Goal: Use online tool/utility: Utilize a website feature to perform a specific function

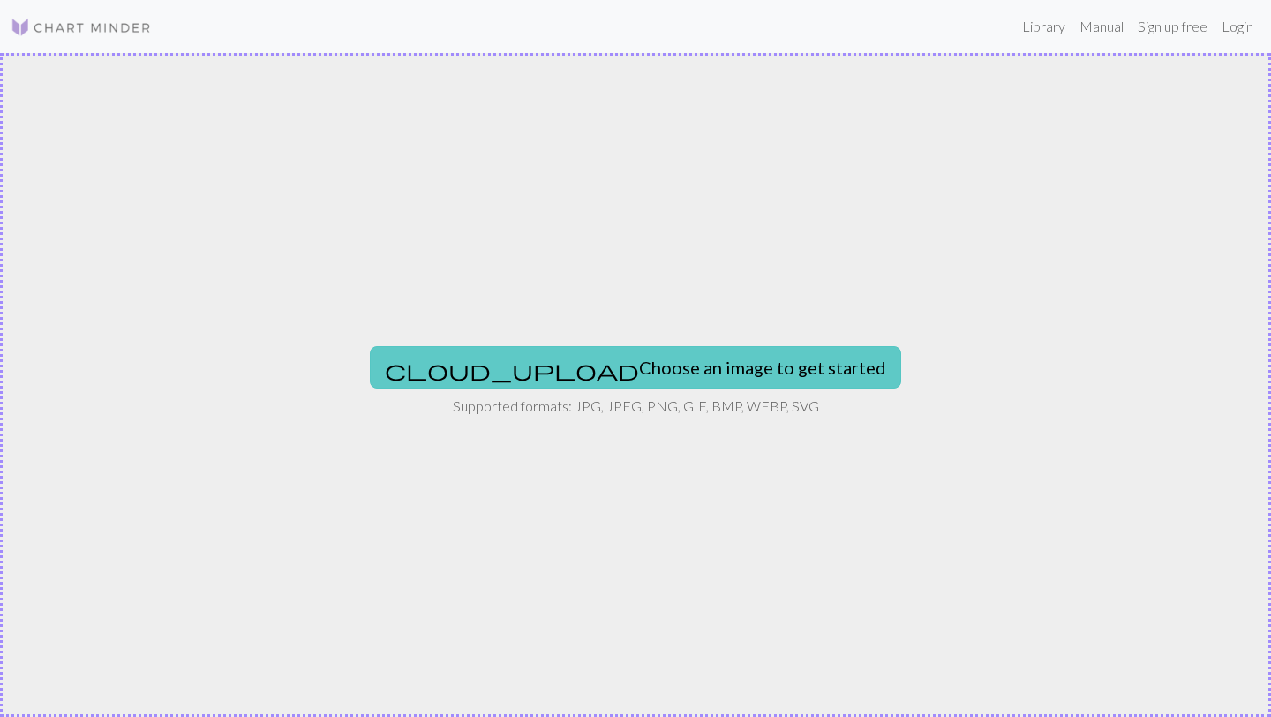
click at [531, 361] on button "cloud_upload Choose an image to get started" at bounding box center [635, 367] width 531 height 42
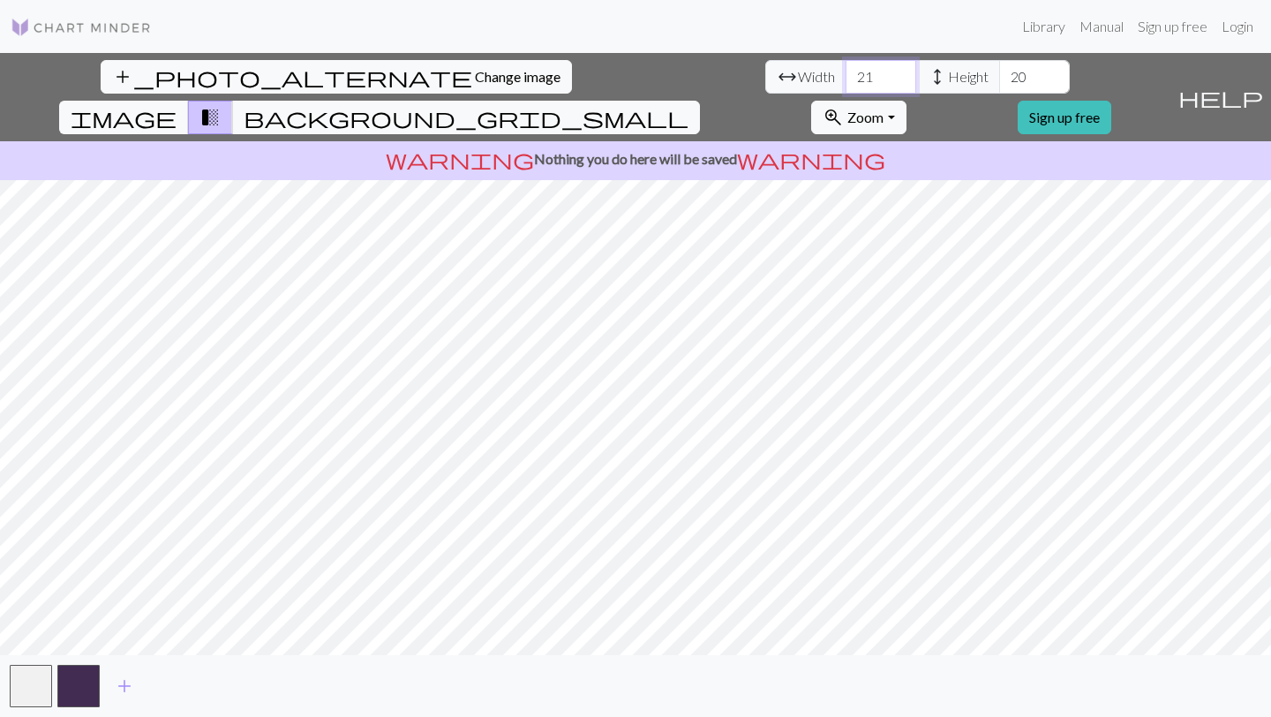
click at [846, 67] on input "21" at bounding box center [881, 77] width 71 height 34
click at [846, 67] on input "22" at bounding box center [881, 77] width 71 height 34
click at [846, 67] on input "23" at bounding box center [881, 77] width 71 height 34
click at [846, 67] on input "24" at bounding box center [881, 77] width 71 height 34
type input "25"
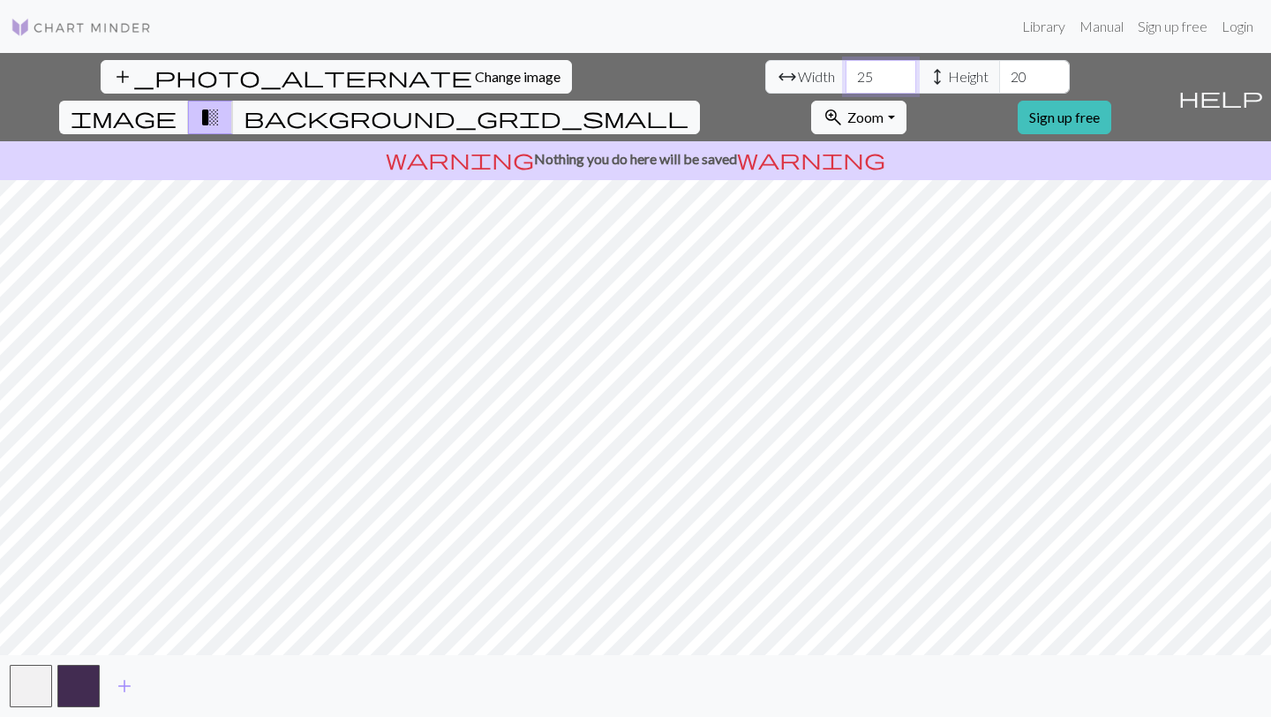
click at [846, 67] on input "25" at bounding box center [881, 77] width 71 height 34
click at [999, 69] on input "21" at bounding box center [1034, 77] width 71 height 34
click at [999, 69] on input "22" at bounding box center [1034, 77] width 71 height 34
click at [999, 69] on input "23" at bounding box center [1034, 77] width 71 height 34
click at [999, 69] on input "24" at bounding box center [1034, 77] width 71 height 34
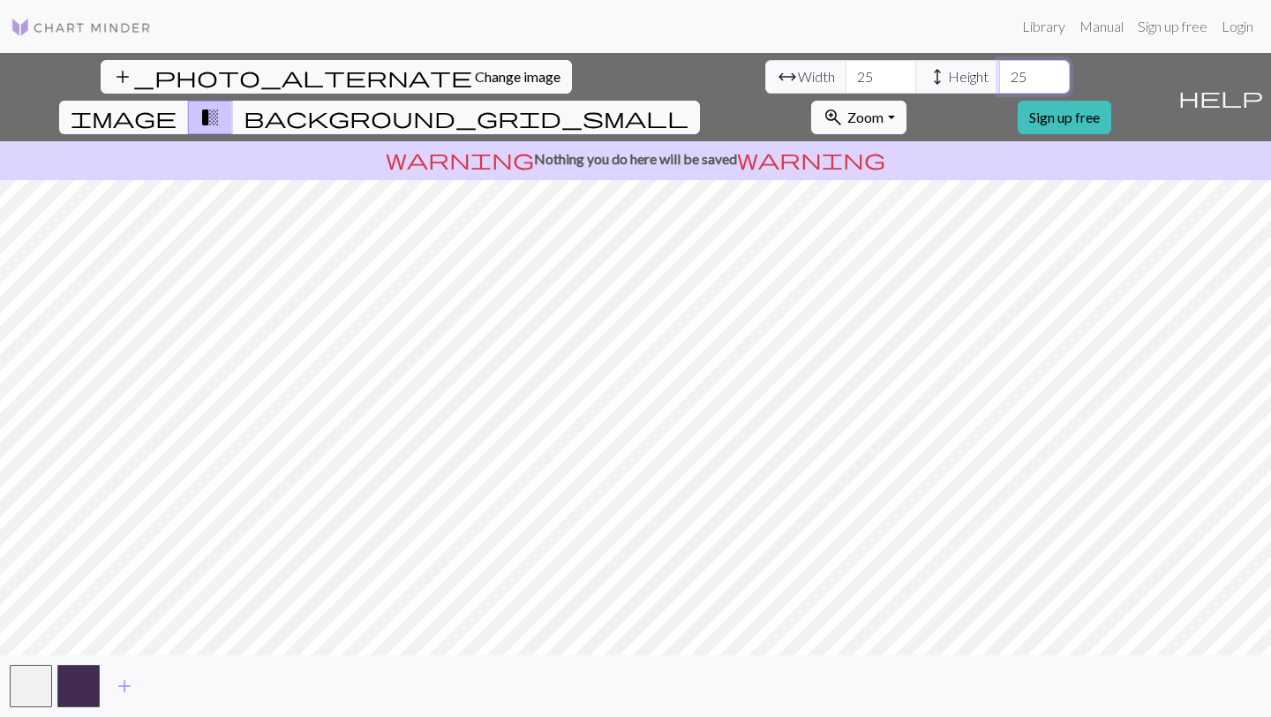
type input "25"
click at [999, 69] on input "25" at bounding box center [1034, 77] width 71 height 34
click at [221, 105] on span "transition_fade" at bounding box center [210, 117] width 21 height 25
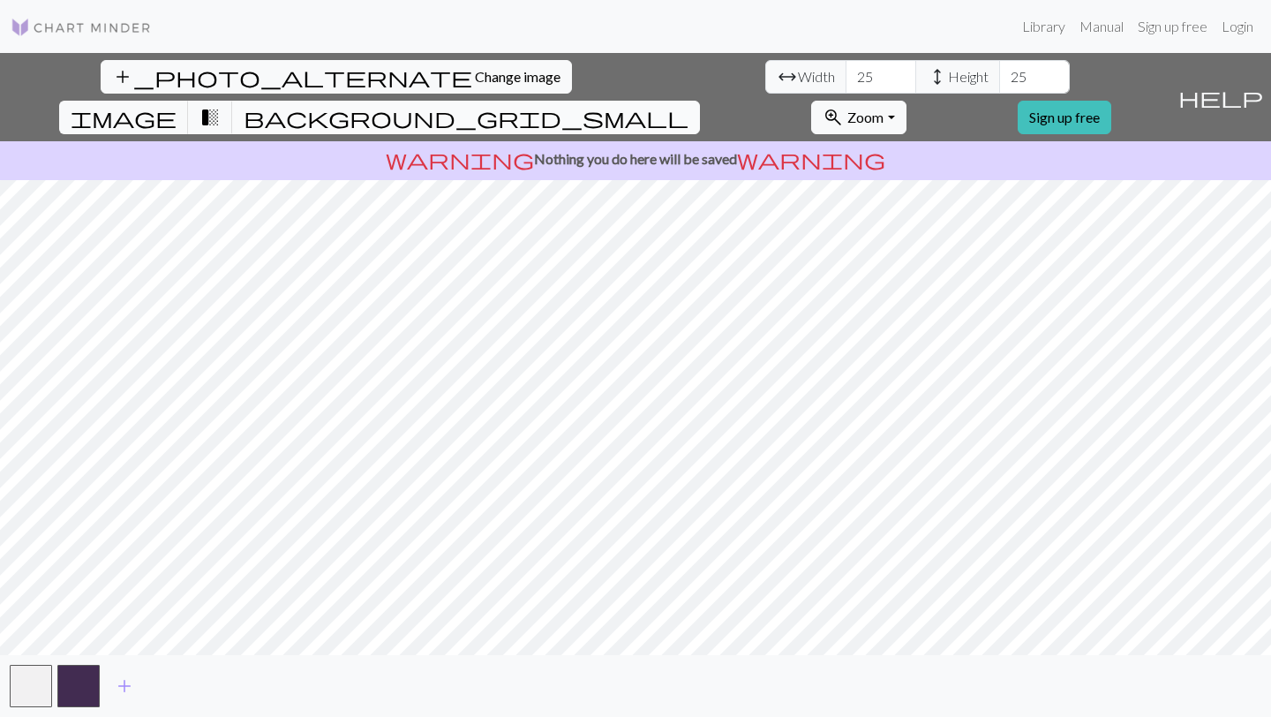
click at [689, 105] on span "background_grid_small" at bounding box center [466, 117] width 445 height 25
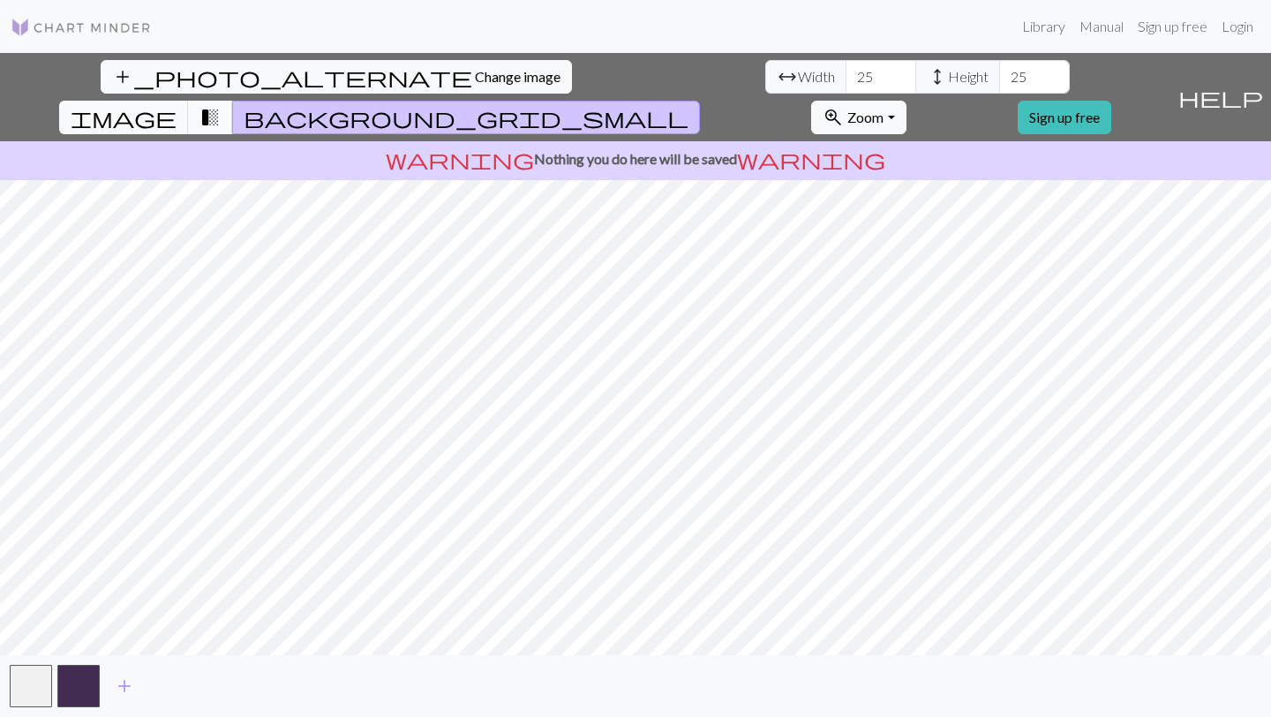
click at [221, 105] on span "transition_fade" at bounding box center [210, 117] width 21 height 25
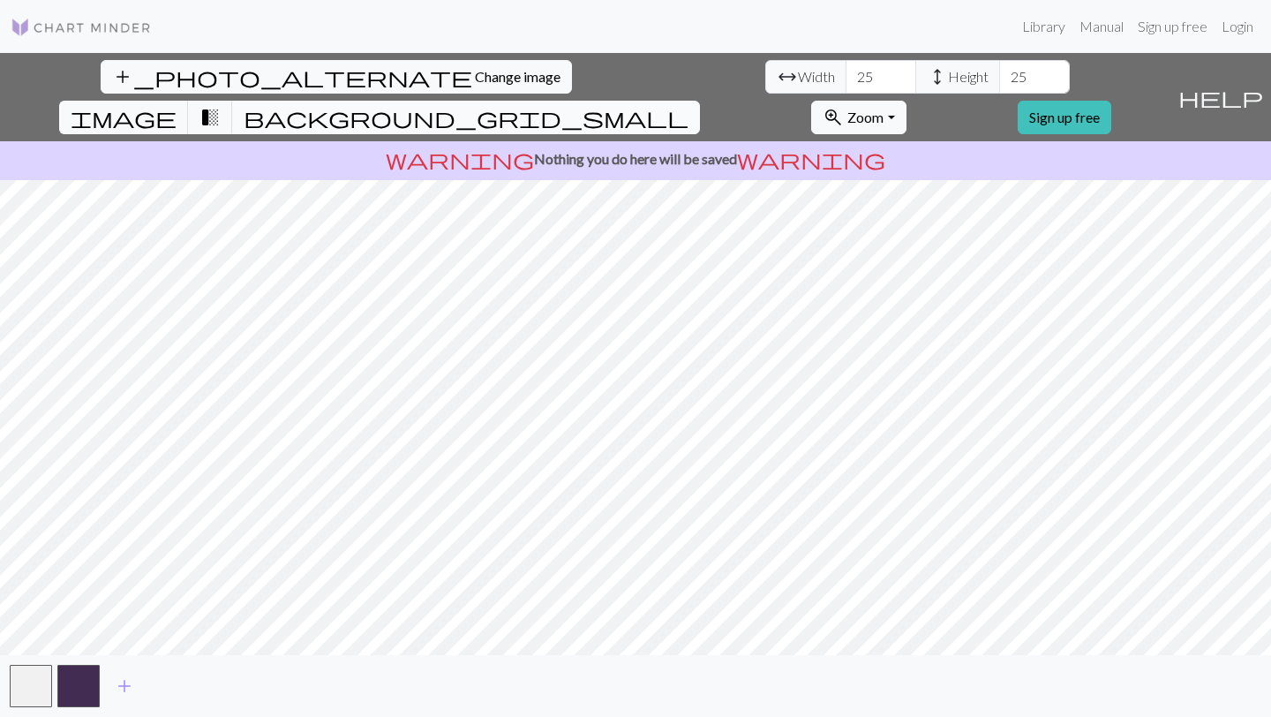
click at [689, 105] on span "background_grid_small" at bounding box center [466, 117] width 445 height 25
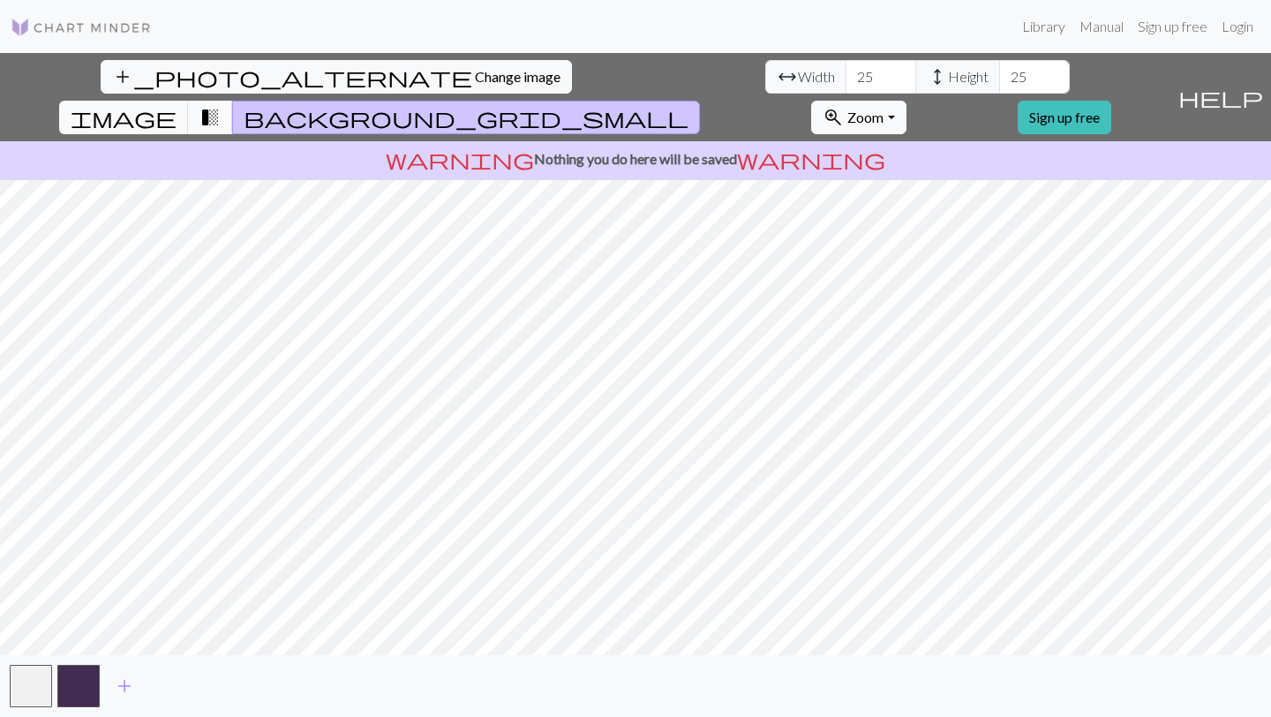
click at [221, 105] on span "transition_fade" at bounding box center [210, 117] width 21 height 25
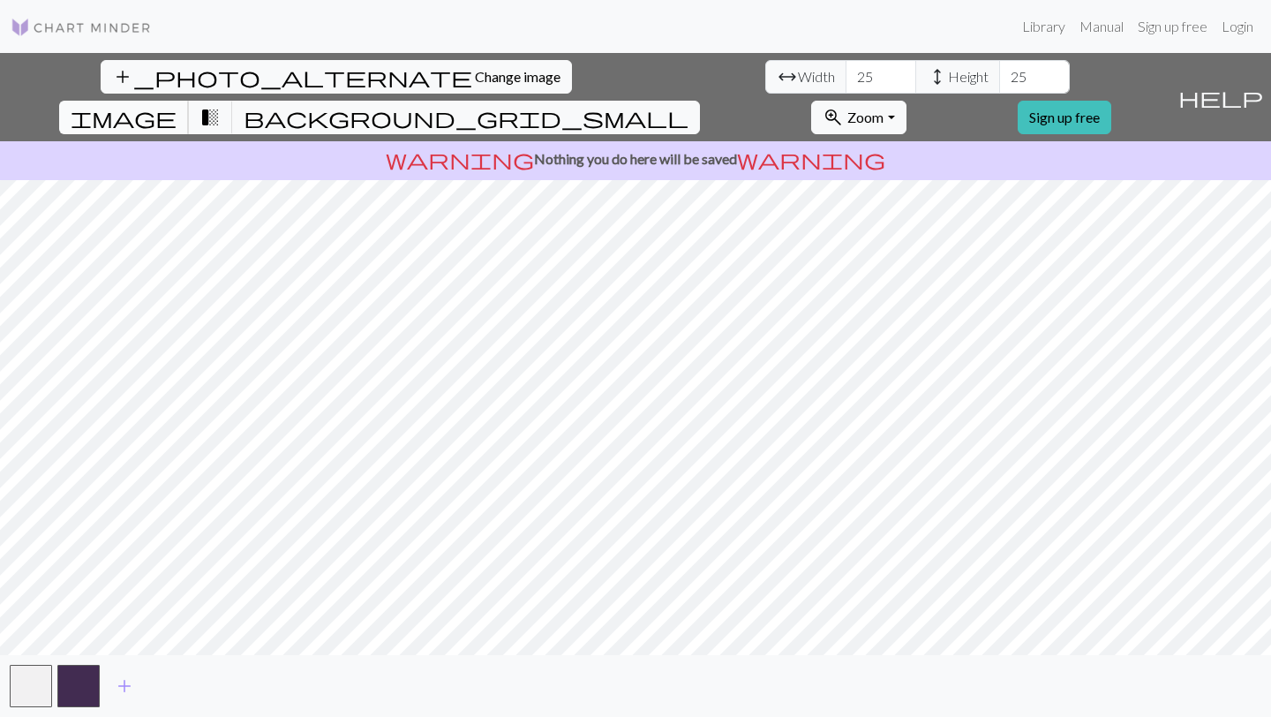
click at [177, 105] on span "image" at bounding box center [124, 117] width 106 height 25
click at [233, 101] on button "transition_fade" at bounding box center [210, 118] width 45 height 34
click at [846, 70] on input "26" at bounding box center [881, 77] width 71 height 34
click at [846, 70] on input "27" at bounding box center [881, 77] width 71 height 34
click at [846, 70] on input "28" at bounding box center [881, 77] width 71 height 34
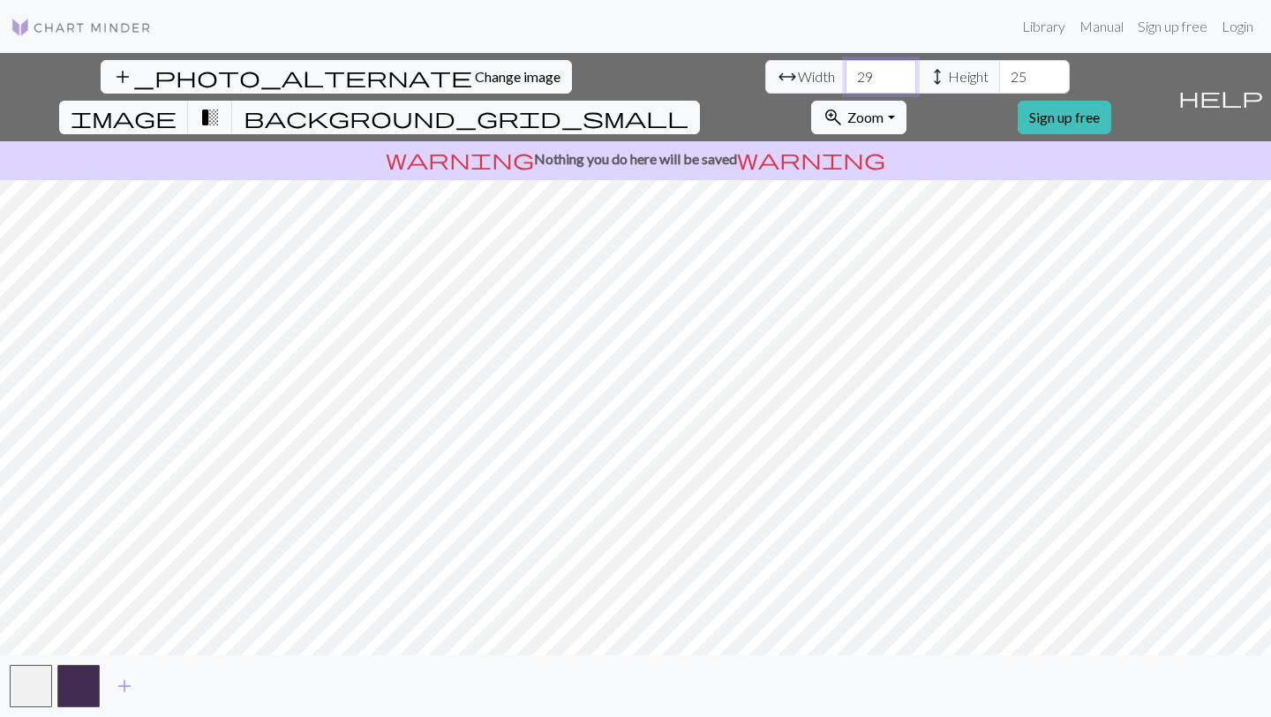
click at [846, 70] on input "29" at bounding box center [881, 77] width 71 height 34
type input "30"
click at [846, 70] on input "30" at bounding box center [881, 77] width 71 height 34
click at [999, 71] on input "26" at bounding box center [1034, 77] width 71 height 34
click at [999, 71] on input "27" at bounding box center [1034, 77] width 71 height 34
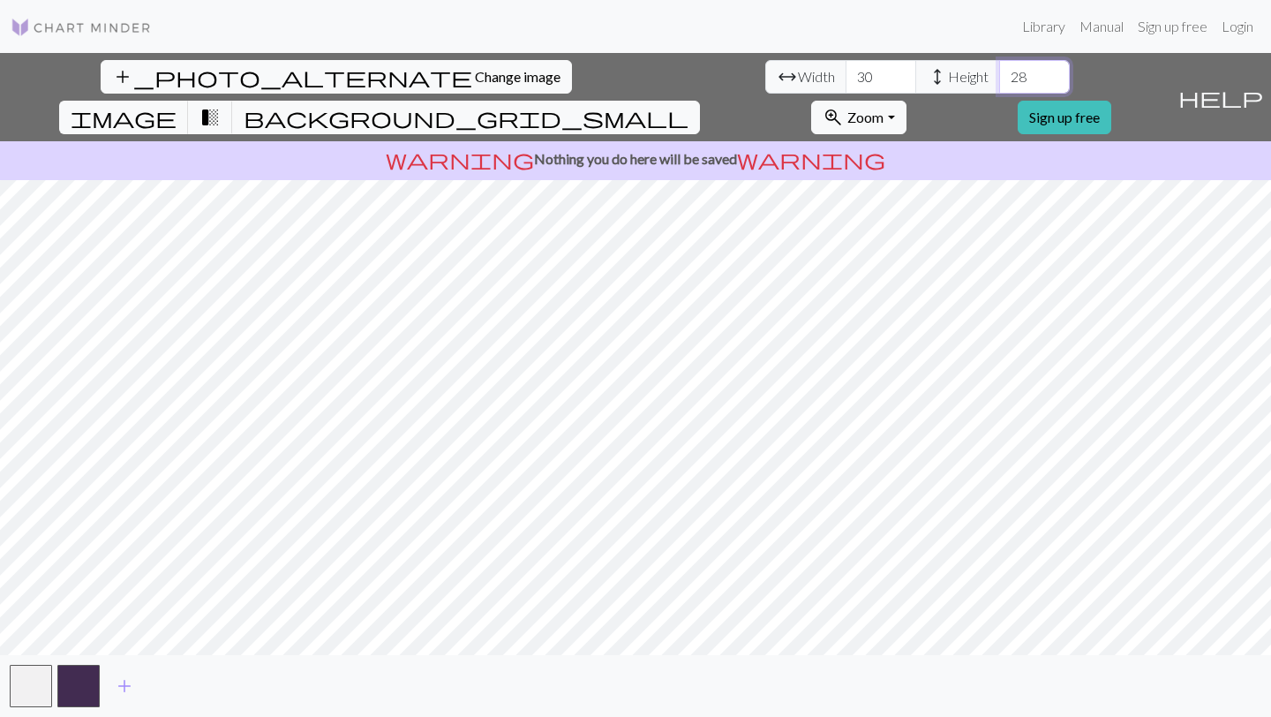
click at [999, 71] on input "28" at bounding box center [1034, 77] width 71 height 34
click at [999, 71] on input "29" at bounding box center [1034, 77] width 71 height 34
type input "30"
click at [999, 71] on input "30" at bounding box center [1034, 77] width 71 height 34
click at [846, 81] on input "29" at bounding box center [881, 77] width 71 height 34
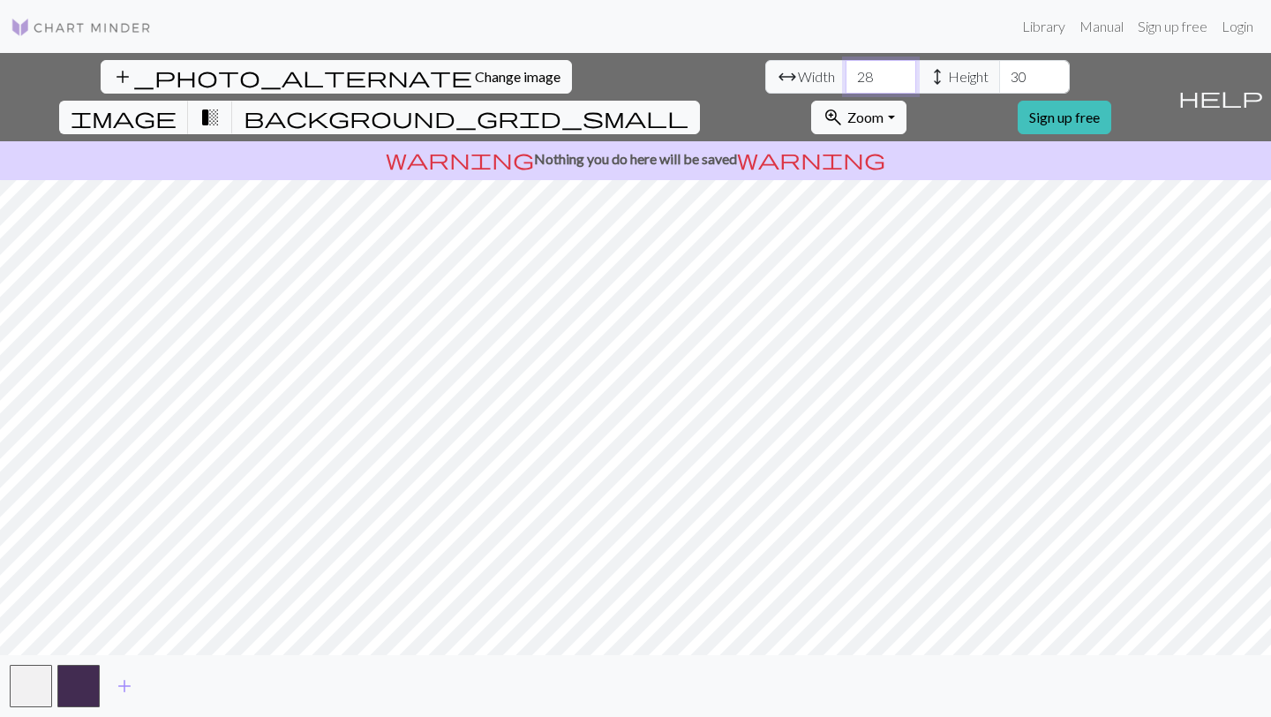
click at [846, 81] on input "28" at bounding box center [881, 77] width 71 height 34
click at [846, 81] on input "27" at bounding box center [881, 77] width 71 height 34
click at [846, 81] on input "26" at bounding box center [881, 77] width 71 height 34
click at [846, 81] on input "25" at bounding box center [881, 77] width 71 height 34
click at [846, 74] on input "26" at bounding box center [881, 77] width 71 height 34
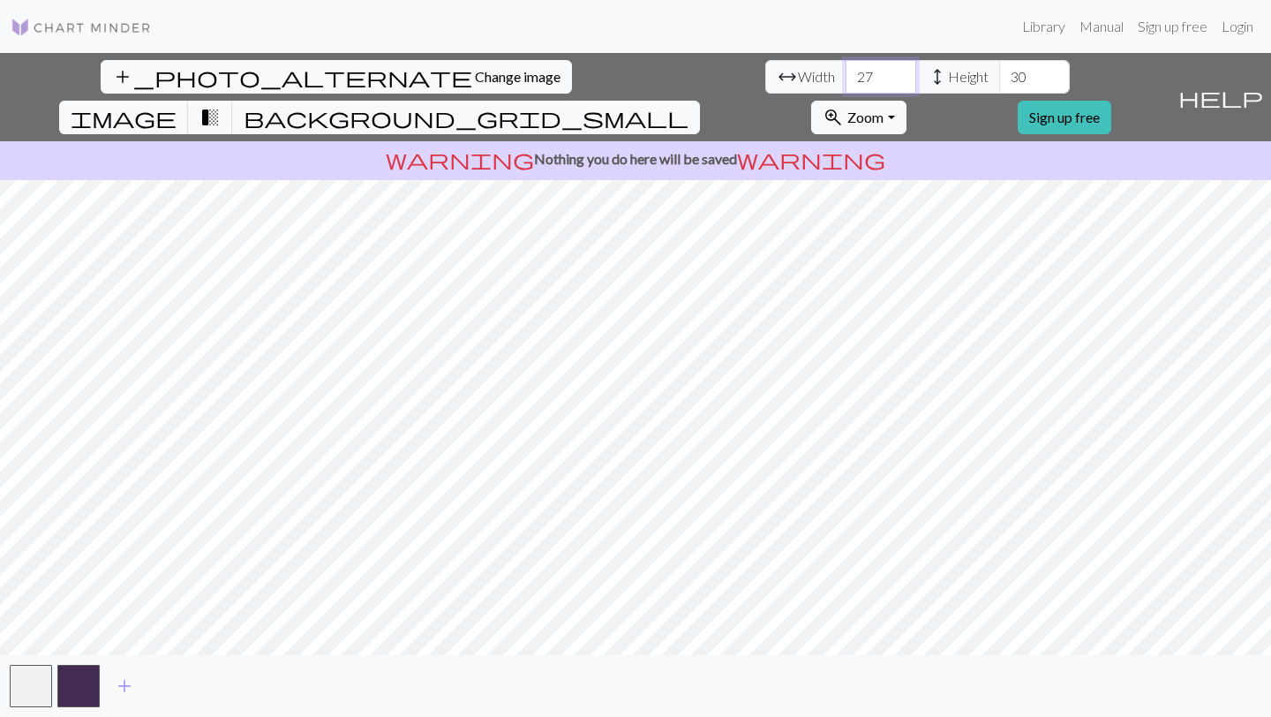
click at [846, 74] on input "27" at bounding box center [881, 77] width 71 height 34
type input "28"
click at [846, 74] on input "28" at bounding box center [881, 77] width 71 height 34
click at [999, 67] on input "31" at bounding box center [1034, 77] width 71 height 34
click at [999, 67] on input "32" at bounding box center [1034, 77] width 71 height 34
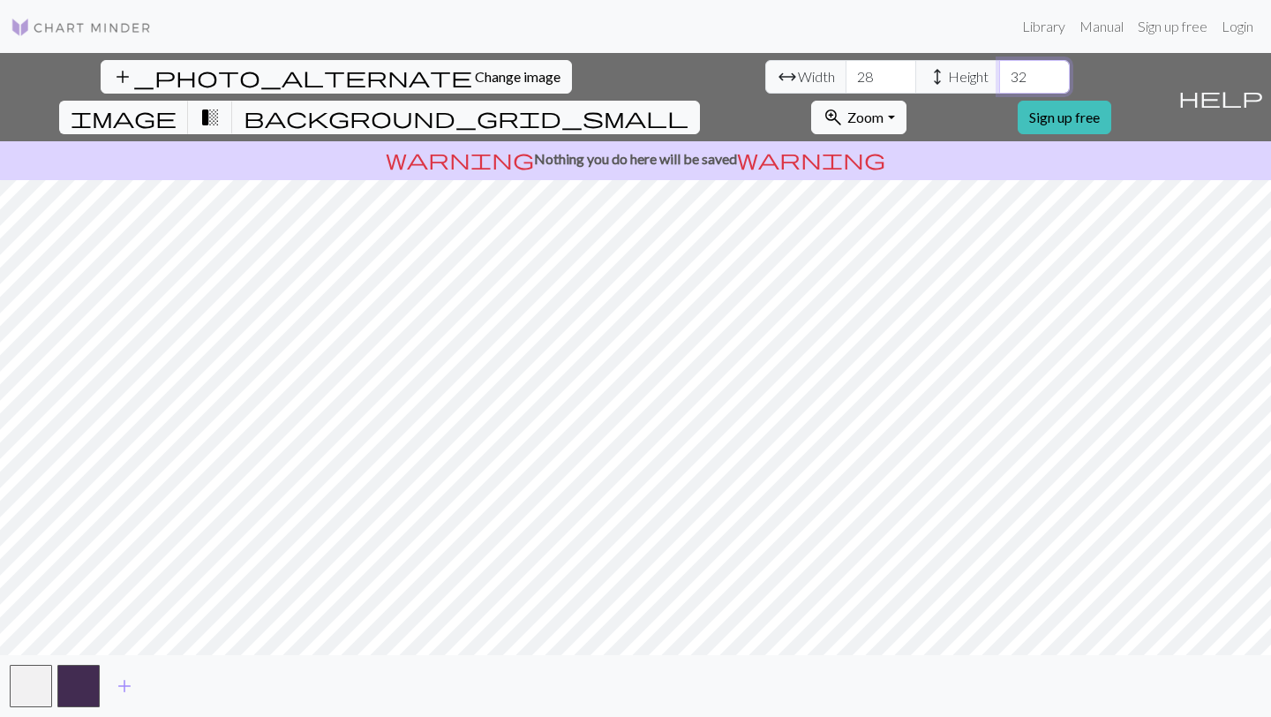
click at [999, 87] on input "32" at bounding box center [1034, 77] width 71 height 34
click at [999, 84] on input "31" at bounding box center [1034, 77] width 71 height 34
click at [999, 84] on input "30" at bounding box center [1034, 77] width 71 height 34
click at [999, 84] on input "29" at bounding box center [1034, 77] width 71 height 34
type input "28"
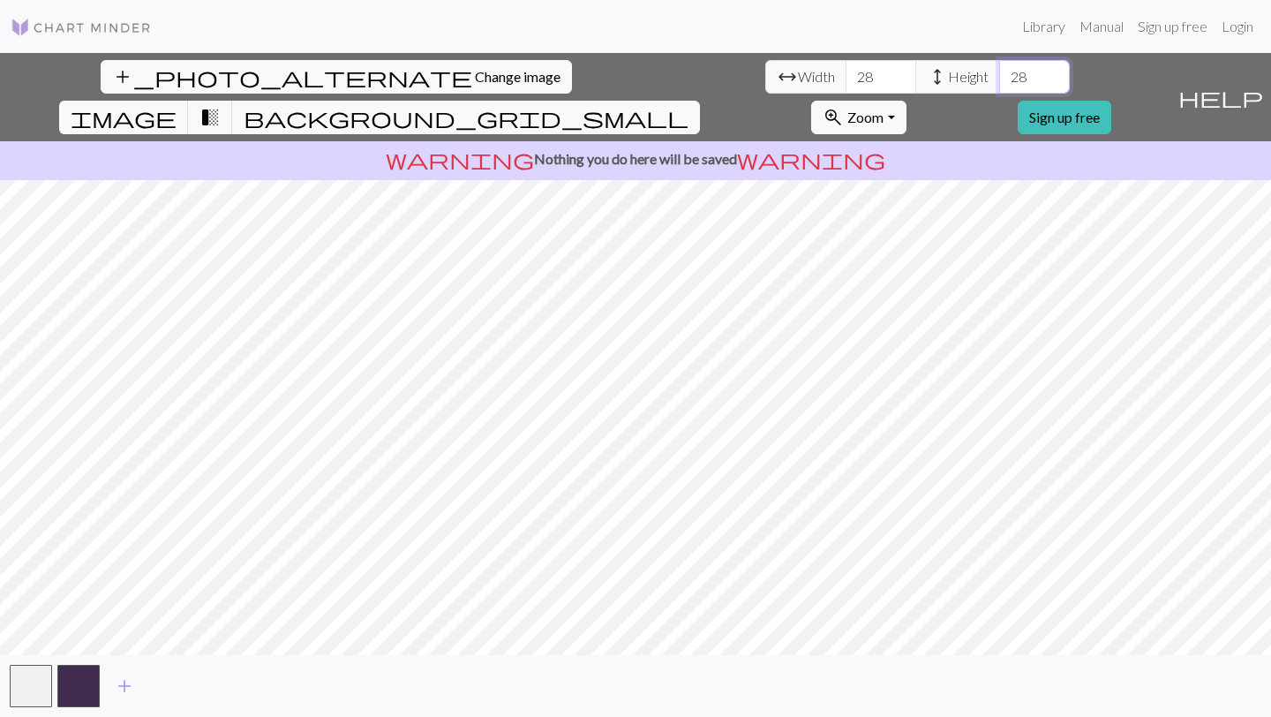
click at [999, 84] on input "28" at bounding box center [1034, 77] width 71 height 34
click at [475, 69] on span "Change image" at bounding box center [518, 76] width 86 height 17
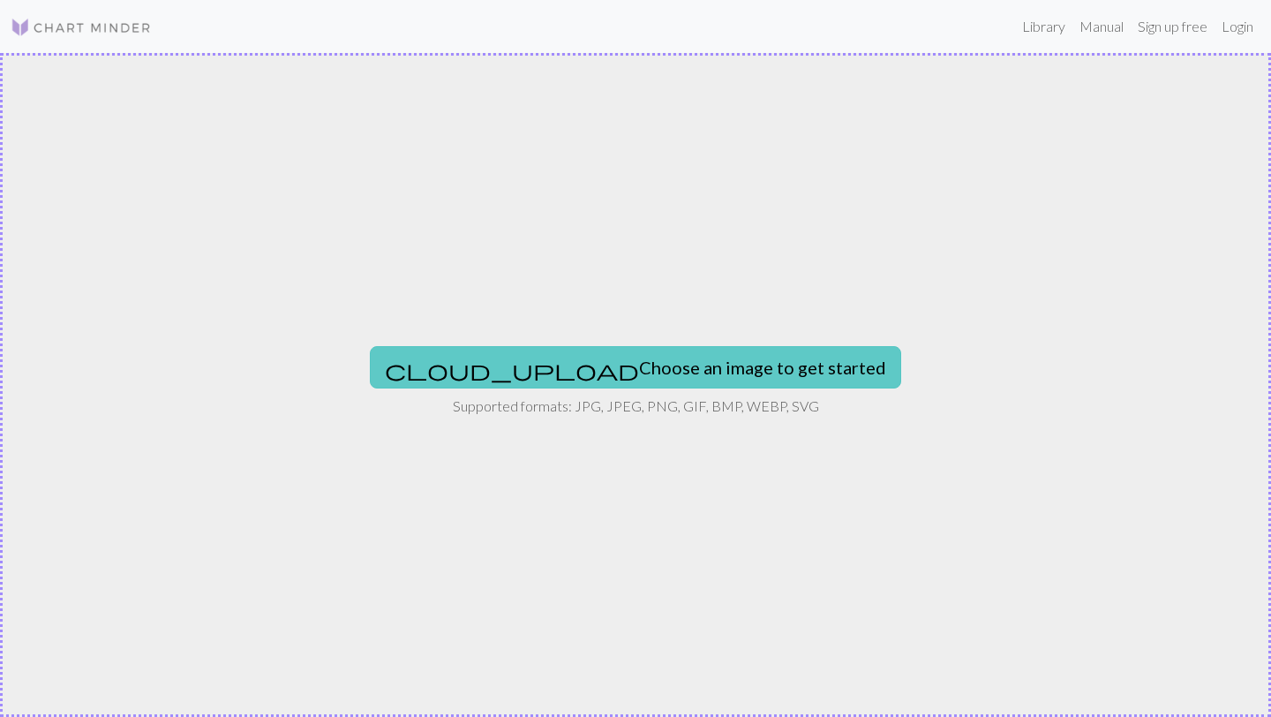
click at [617, 371] on button "cloud_upload Choose an image to get started" at bounding box center [635, 367] width 531 height 42
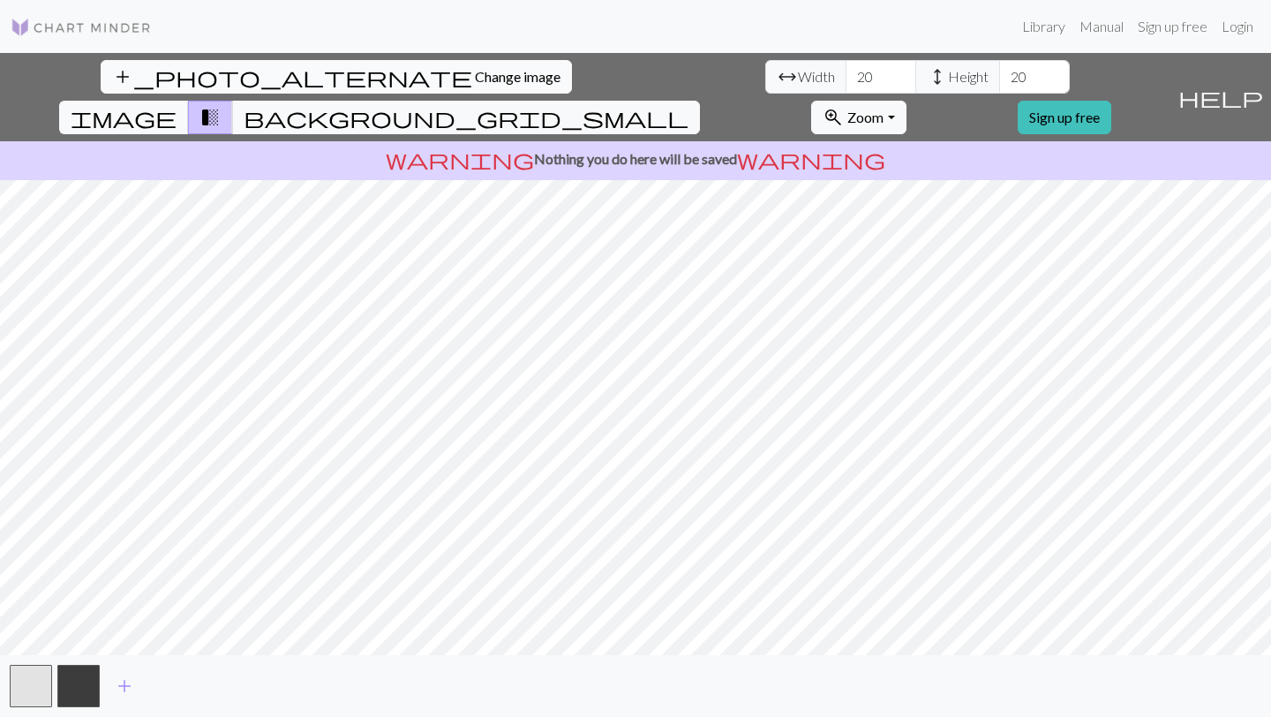
click at [475, 71] on span "Change image" at bounding box center [518, 76] width 86 height 17
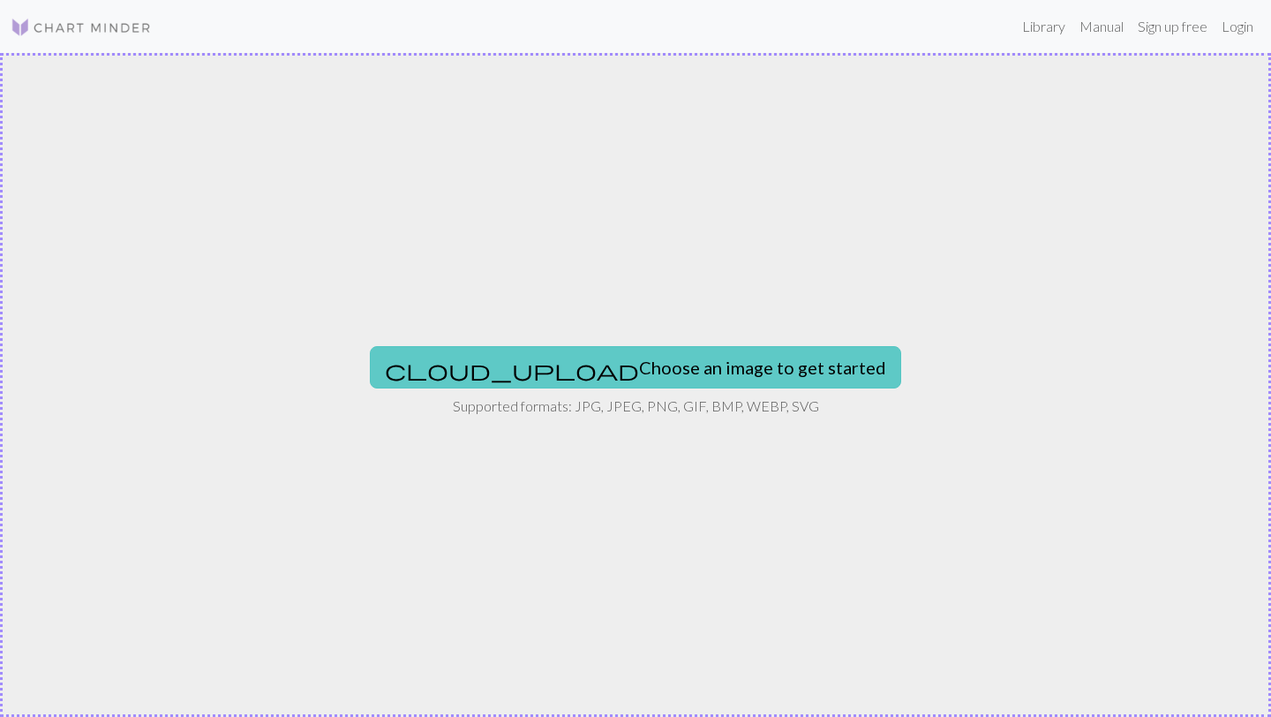
click at [644, 375] on button "cloud_upload Choose an image to get started" at bounding box center [635, 367] width 531 height 42
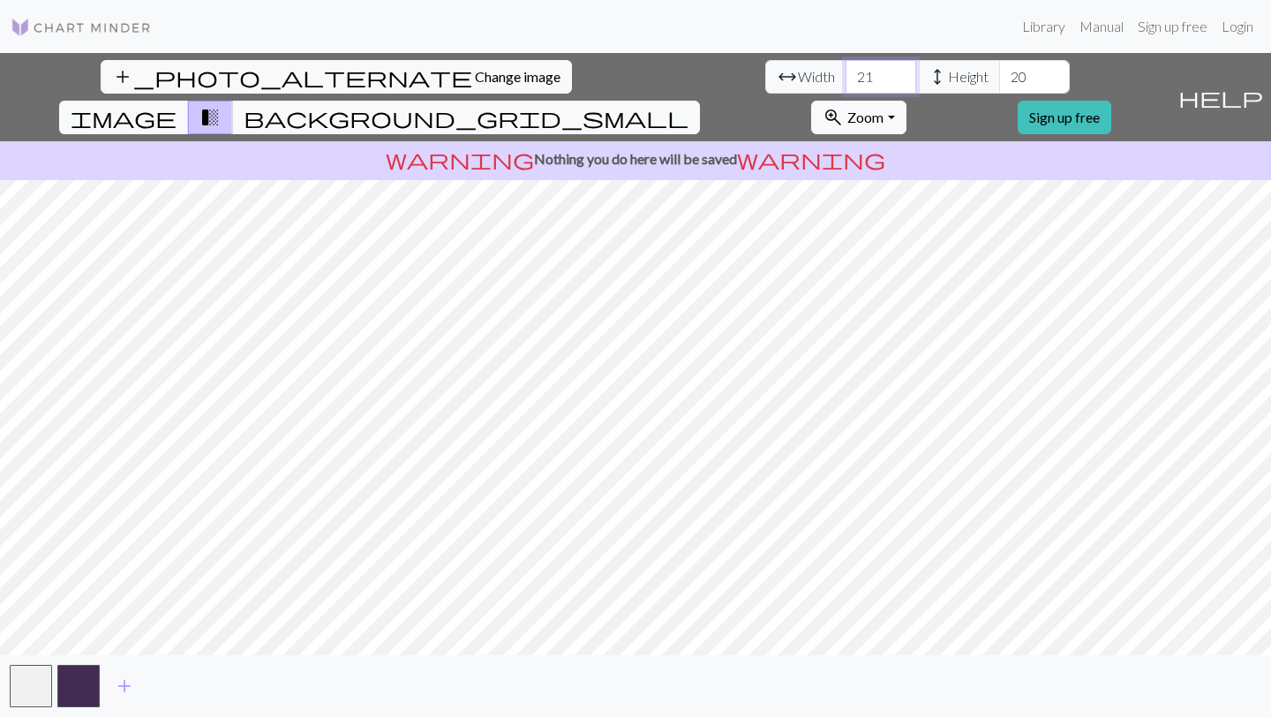
click at [846, 69] on input "21" at bounding box center [881, 77] width 71 height 34
click at [846, 69] on input "22" at bounding box center [881, 77] width 71 height 34
click at [846, 69] on input "23" at bounding box center [881, 77] width 71 height 34
click at [846, 69] on input "24" at bounding box center [881, 77] width 71 height 34
type input "25"
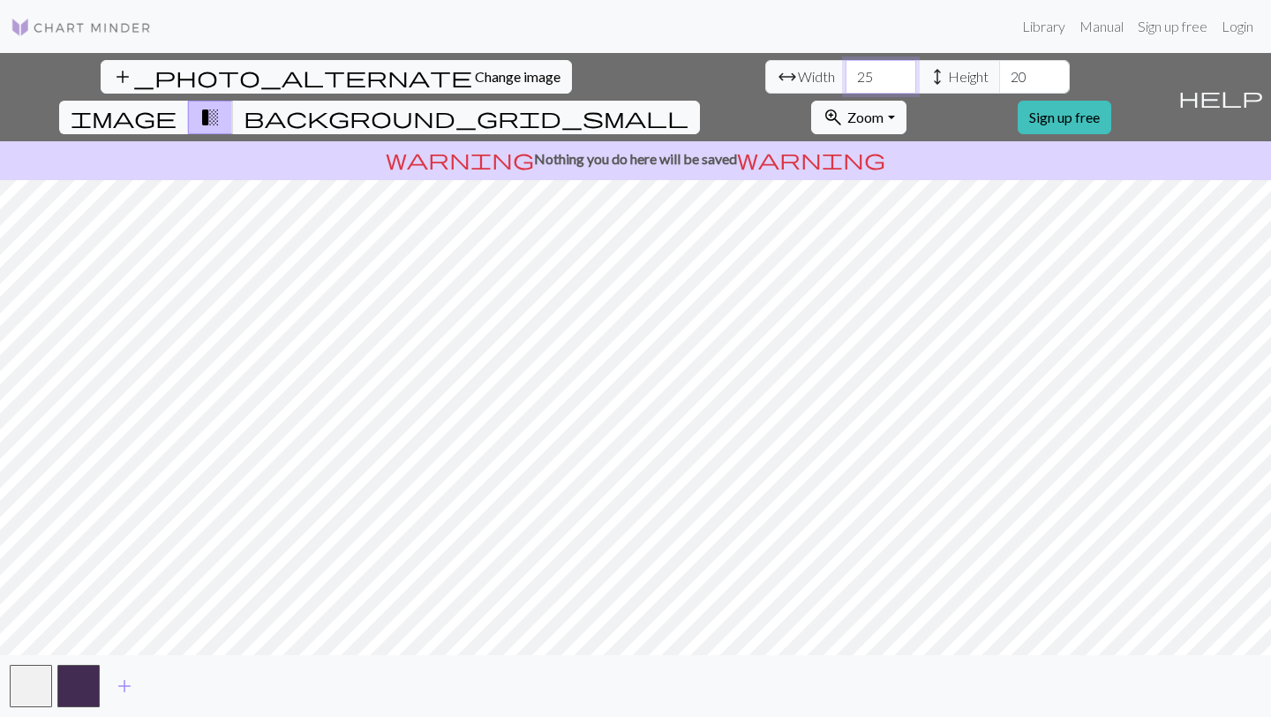
click at [846, 69] on input "25" at bounding box center [881, 77] width 71 height 34
click at [999, 72] on input "21" at bounding box center [1034, 77] width 71 height 34
click at [999, 72] on input "22" at bounding box center [1034, 77] width 71 height 34
click at [999, 72] on input "23" at bounding box center [1034, 77] width 71 height 34
click at [999, 72] on input "24" at bounding box center [1034, 77] width 71 height 34
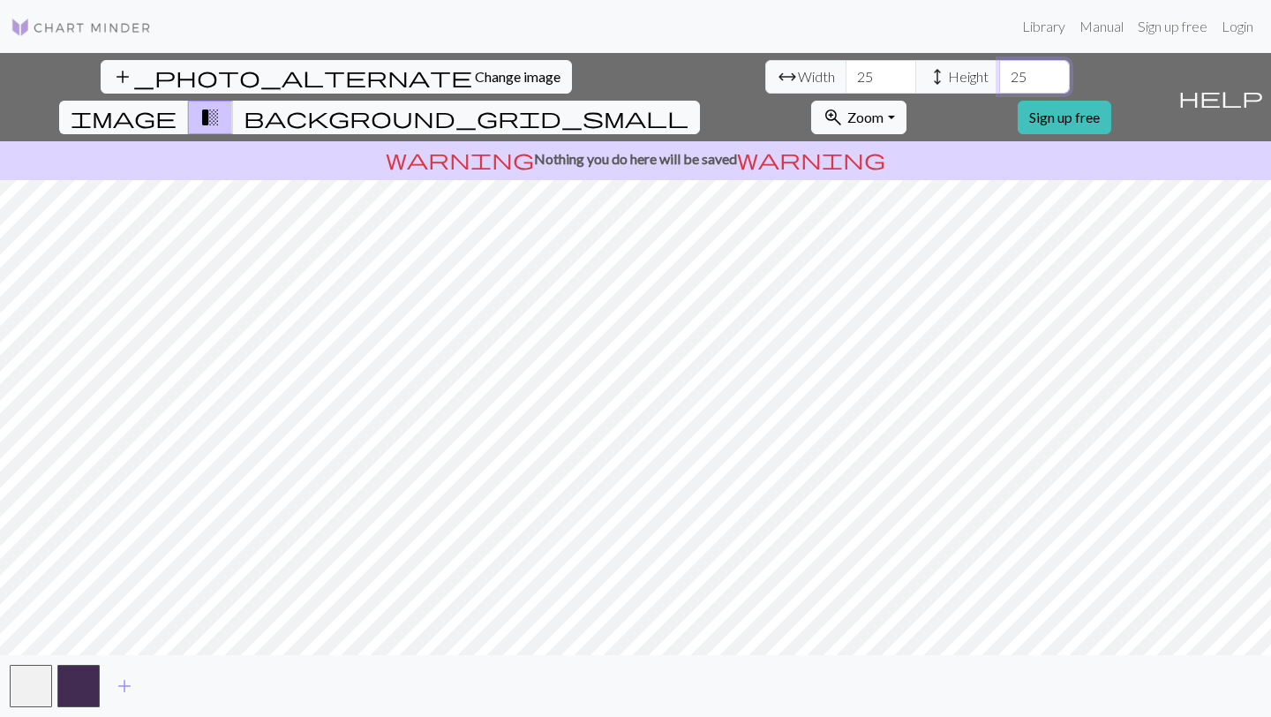
type input "25"
click at [999, 72] on input "25" at bounding box center [1034, 77] width 71 height 34
click at [689, 105] on span "background_grid_small" at bounding box center [466, 117] width 445 height 25
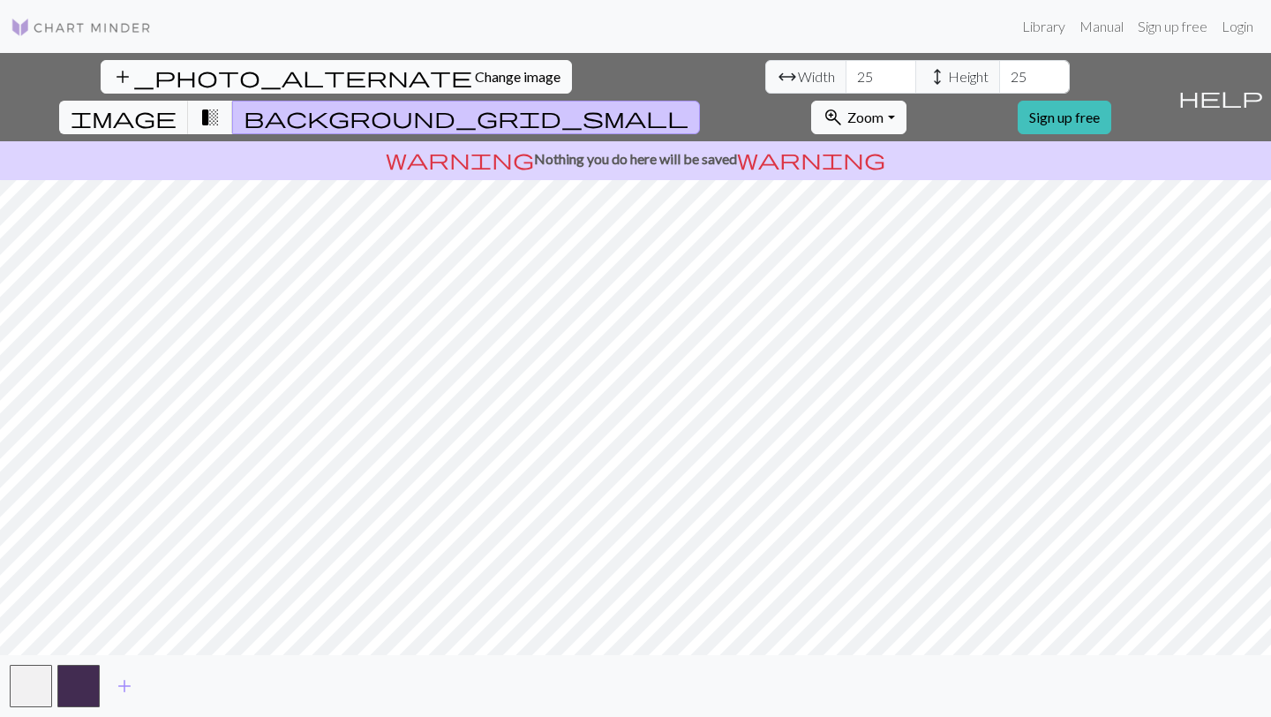
click at [475, 83] on span "Change image" at bounding box center [518, 76] width 86 height 17
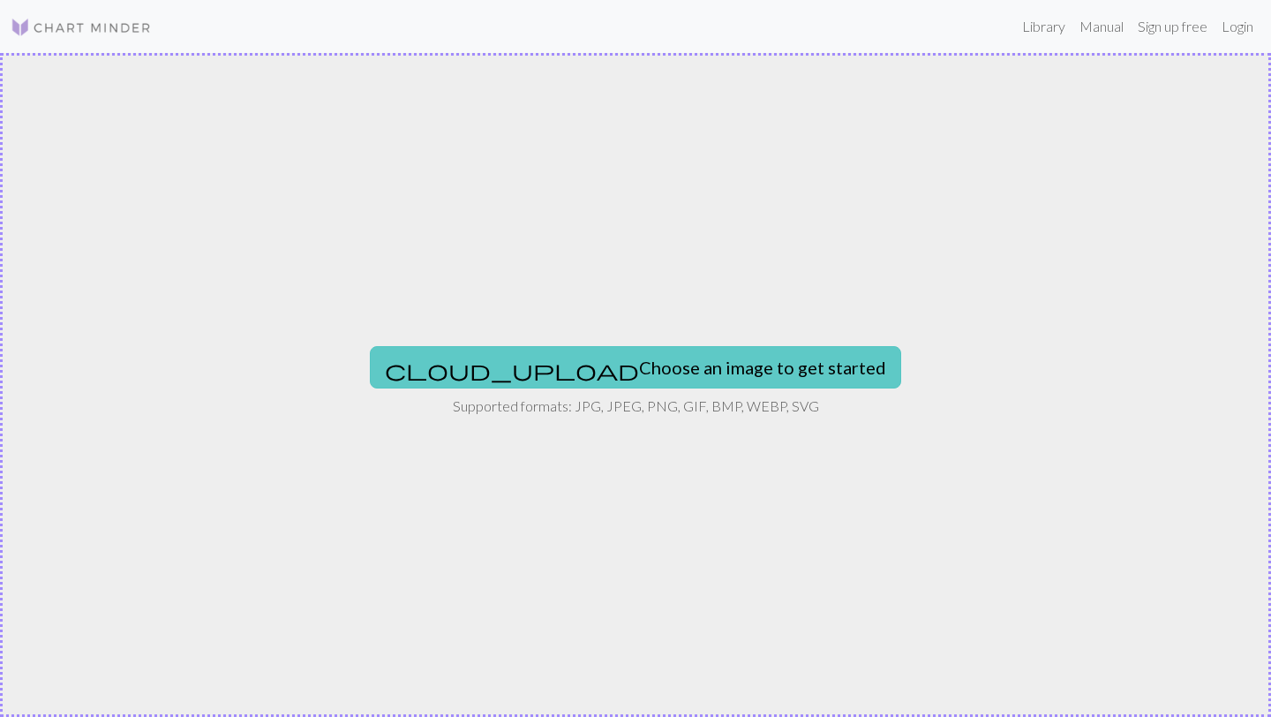
click at [640, 377] on button "cloud_upload Choose an image to get started" at bounding box center [635, 367] width 531 height 42
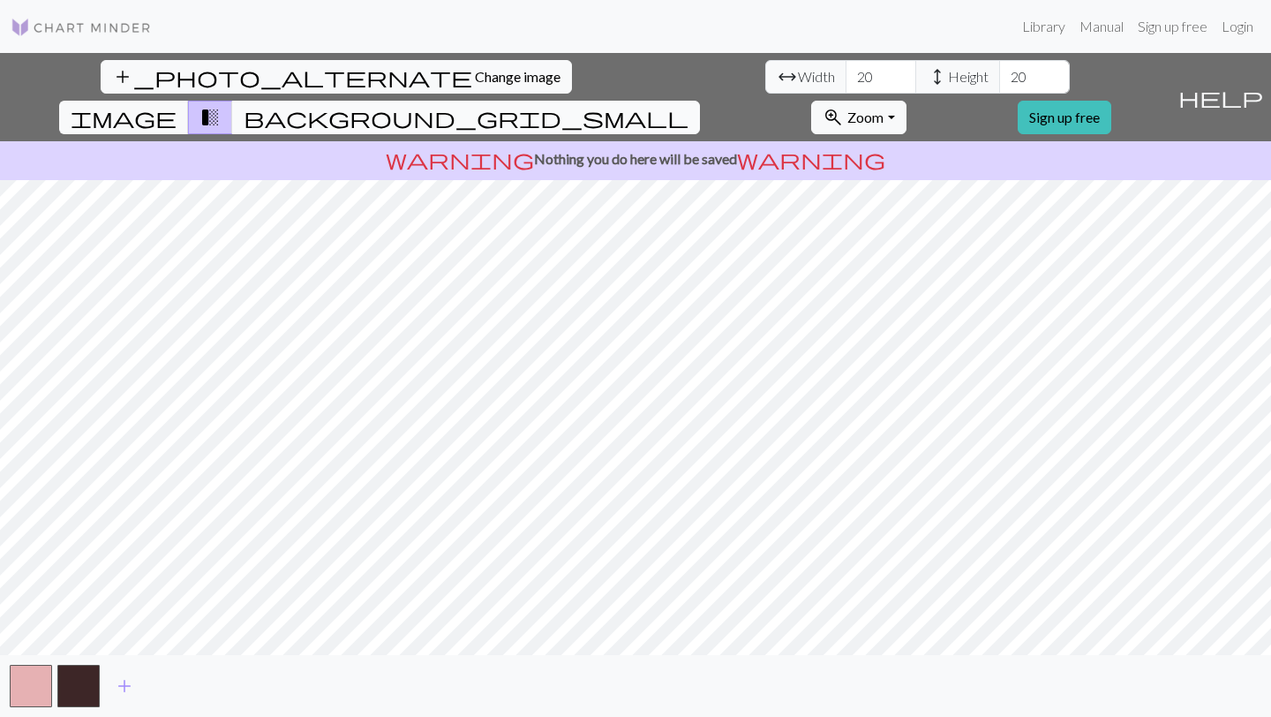
click at [689, 105] on span "background_grid_small" at bounding box center [466, 117] width 445 height 25
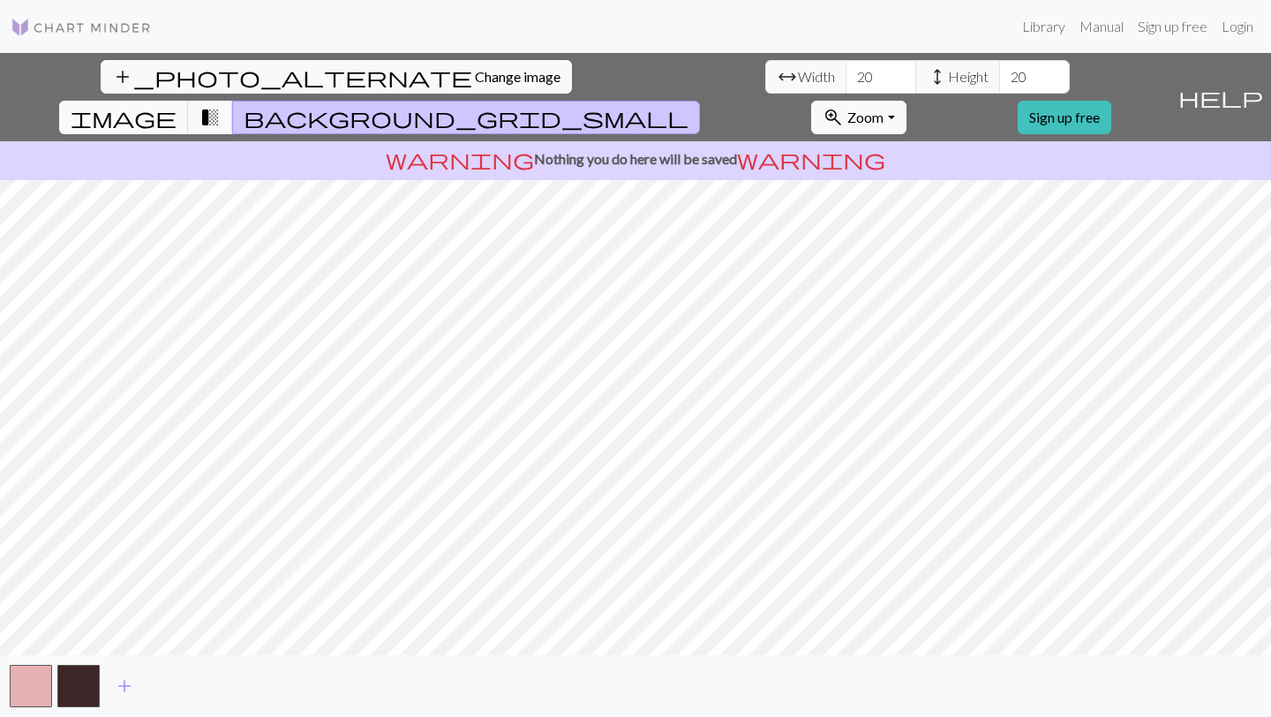
click at [689, 105] on span "background_grid_small" at bounding box center [466, 117] width 445 height 25
click at [177, 105] on span "image" at bounding box center [124, 117] width 106 height 25
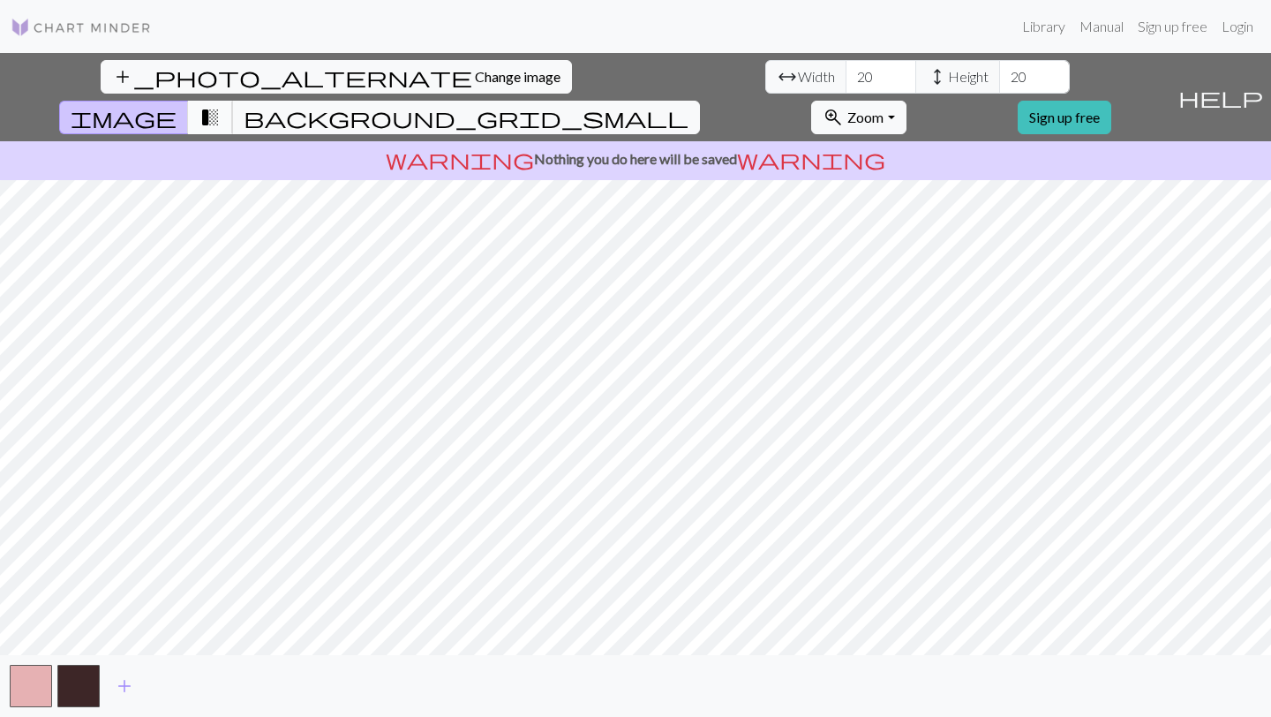
click at [233, 101] on button "transition_fade" at bounding box center [210, 118] width 45 height 34
click at [124, 696] on span "add" at bounding box center [124, 686] width 21 height 25
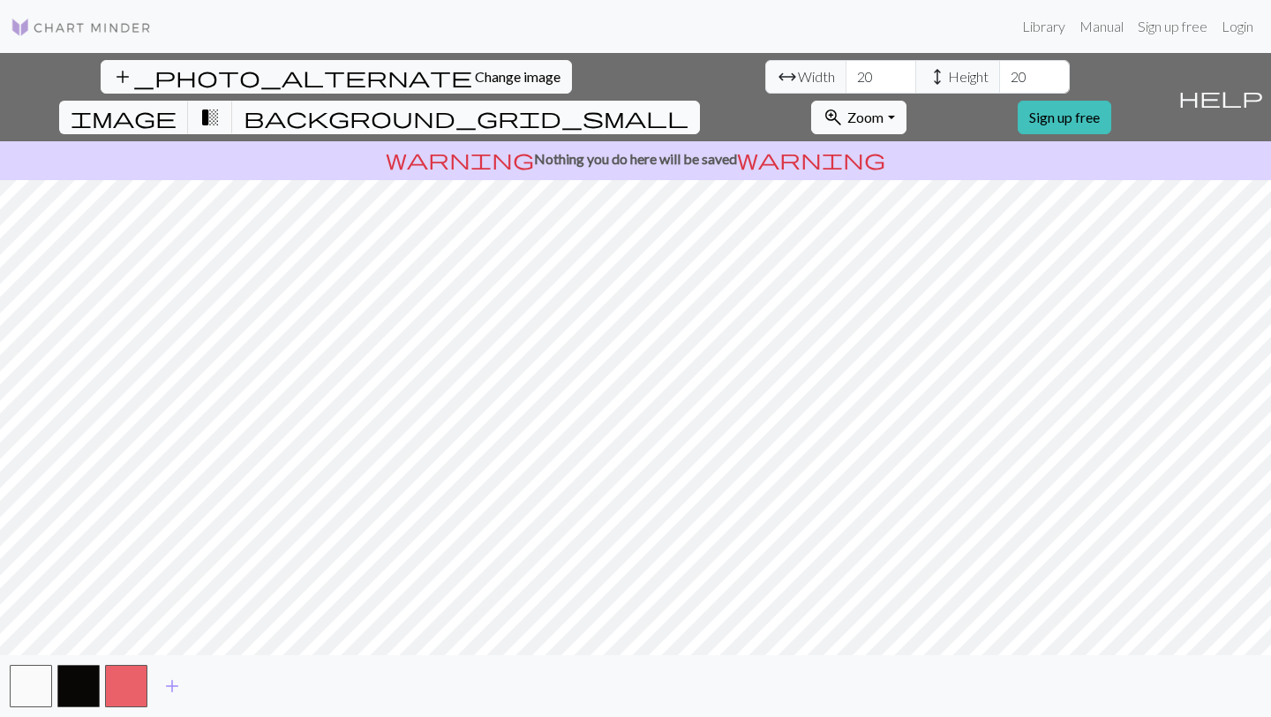
click at [689, 105] on span "background_grid_small" at bounding box center [466, 117] width 445 height 25
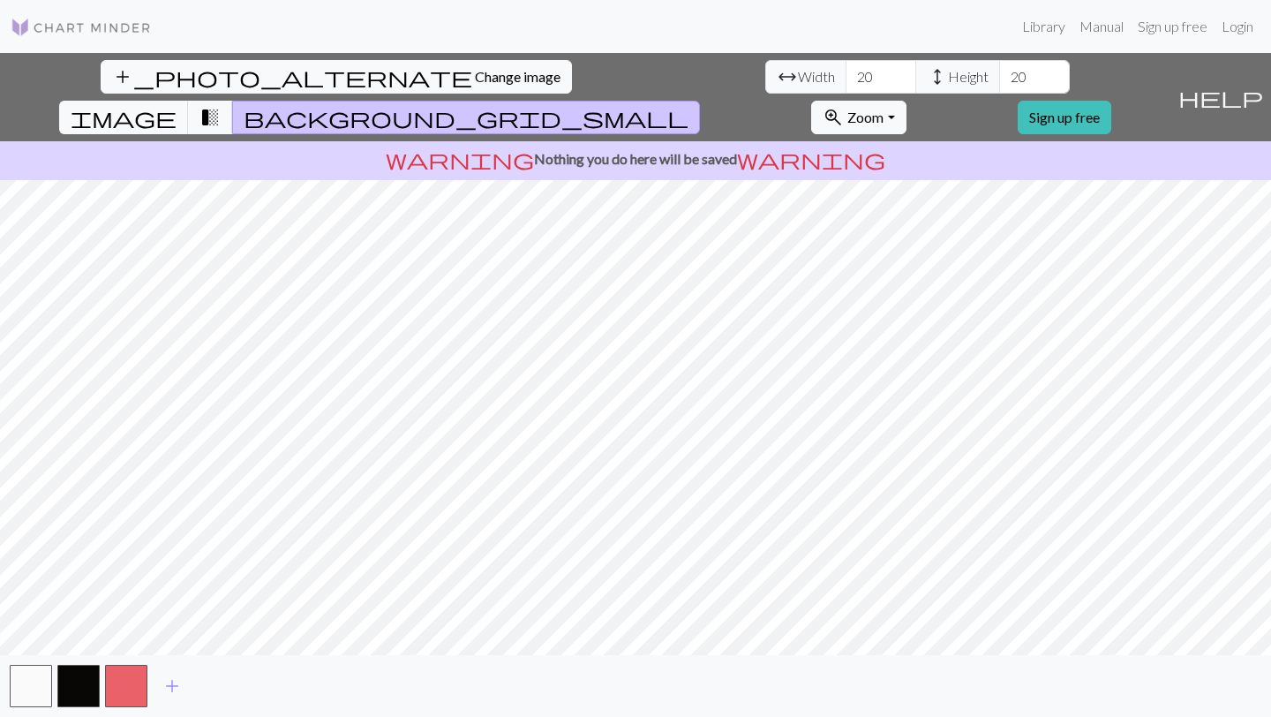
click at [689, 105] on span "background_grid_small" at bounding box center [466, 117] width 445 height 25
click at [221, 105] on span "transition_fade" at bounding box center [210, 117] width 21 height 25
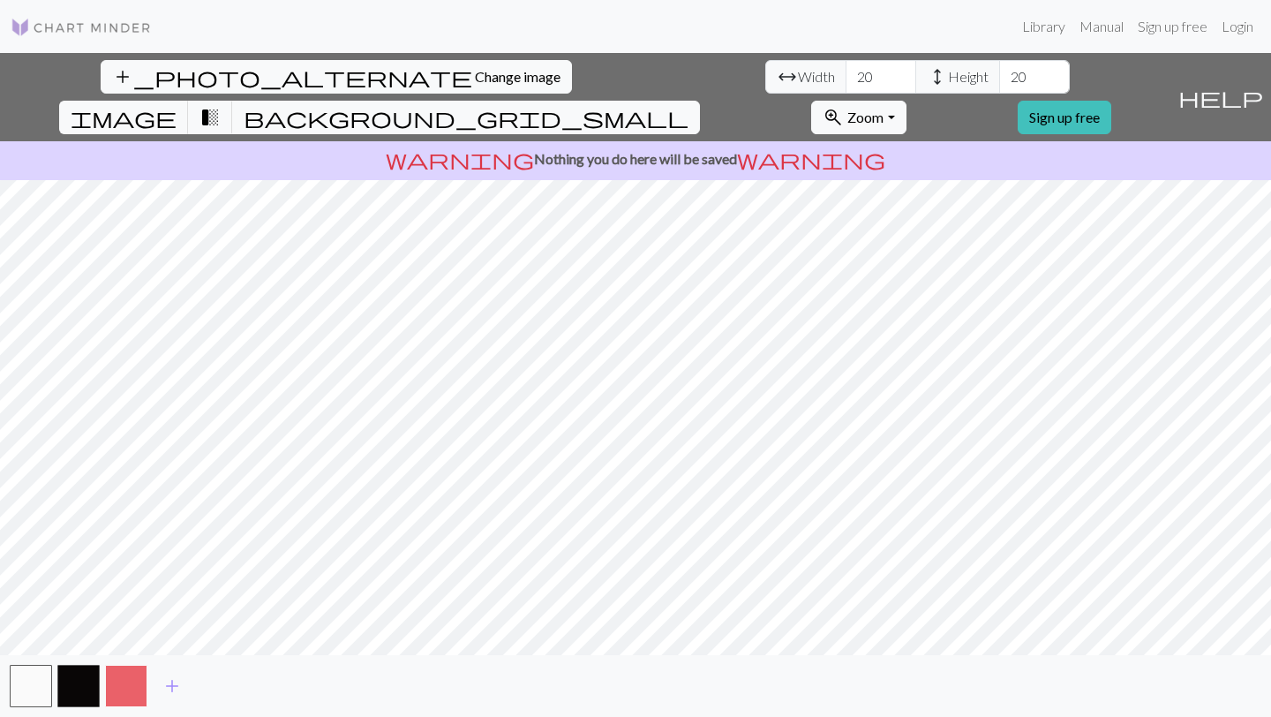
click at [115, 698] on button "button" at bounding box center [126, 686] width 42 height 42
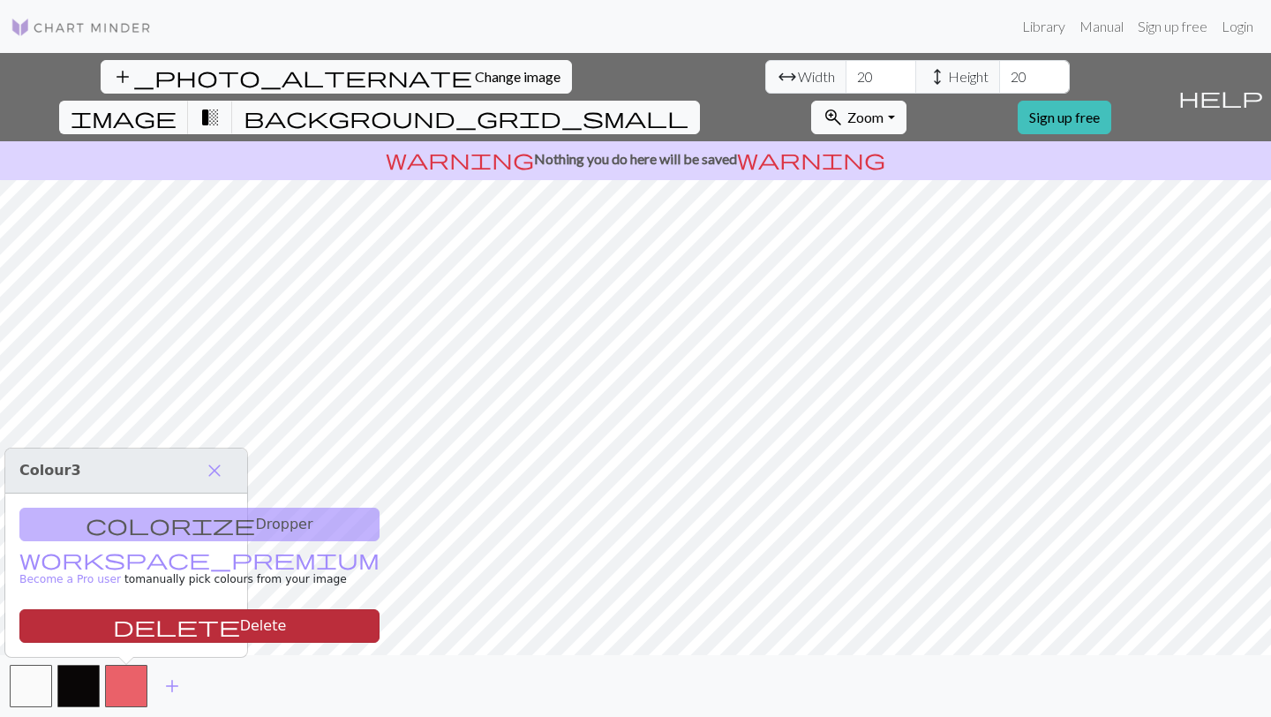
click at [141, 629] on button "delete Delete" at bounding box center [199, 626] width 360 height 34
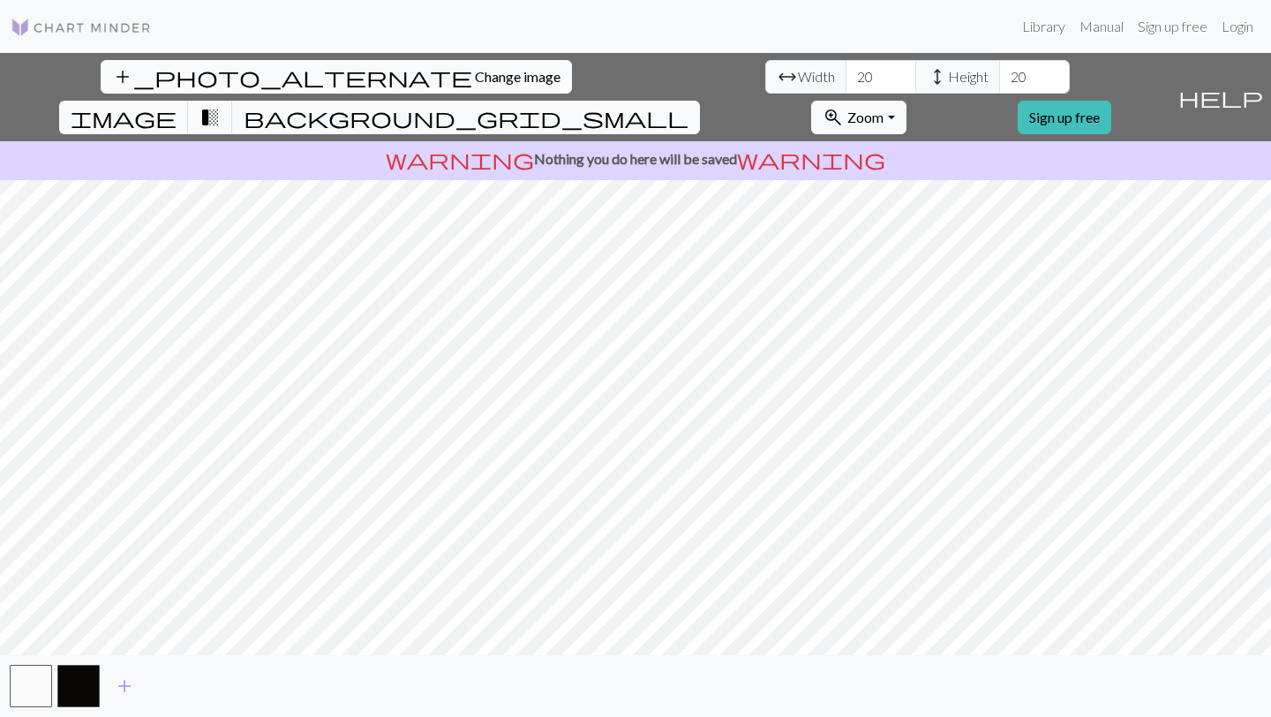
click at [101, 87] on button "add_photo_alternate Change image" at bounding box center [336, 77] width 471 height 34
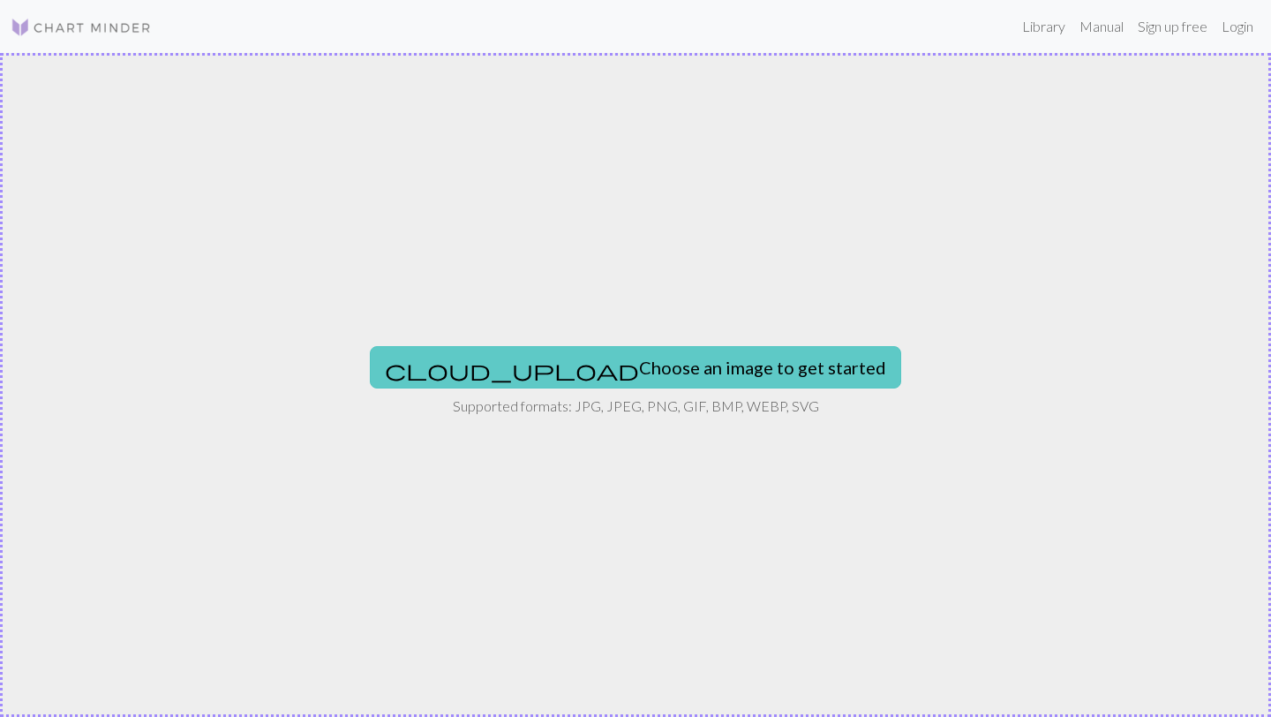
click at [669, 362] on button "cloud_upload Choose an image to get started" at bounding box center [635, 367] width 531 height 42
click at [536, 373] on button "cloud_upload Choose an image to get started" at bounding box center [635, 367] width 531 height 42
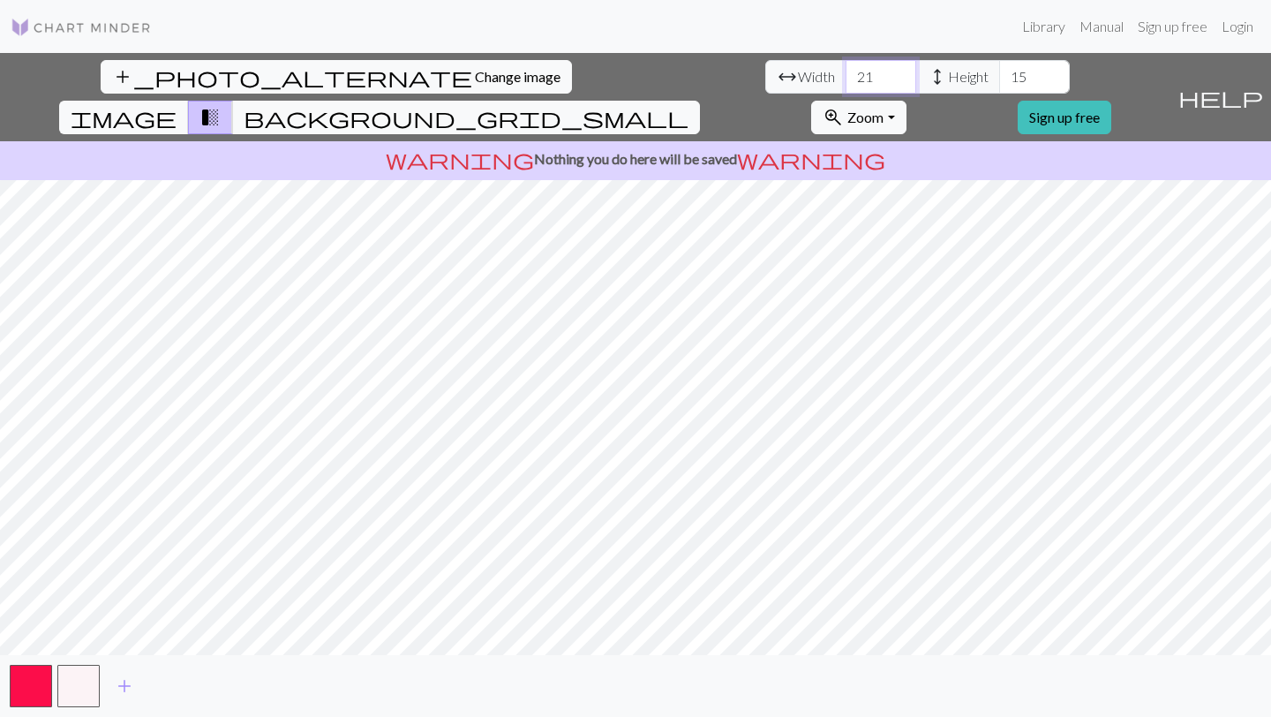
click at [846, 73] on input "21" at bounding box center [881, 77] width 71 height 34
click at [846, 73] on input "22" at bounding box center [881, 77] width 71 height 34
click at [846, 73] on input "23" at bounding box center [881, 77] width 71 height 34
click at [846, 73] on input "24" at bounding box center [881, 77] width 71 height 34
click at [846, 73] on input "25" at bounding box center [881, 77] width 71 height 34
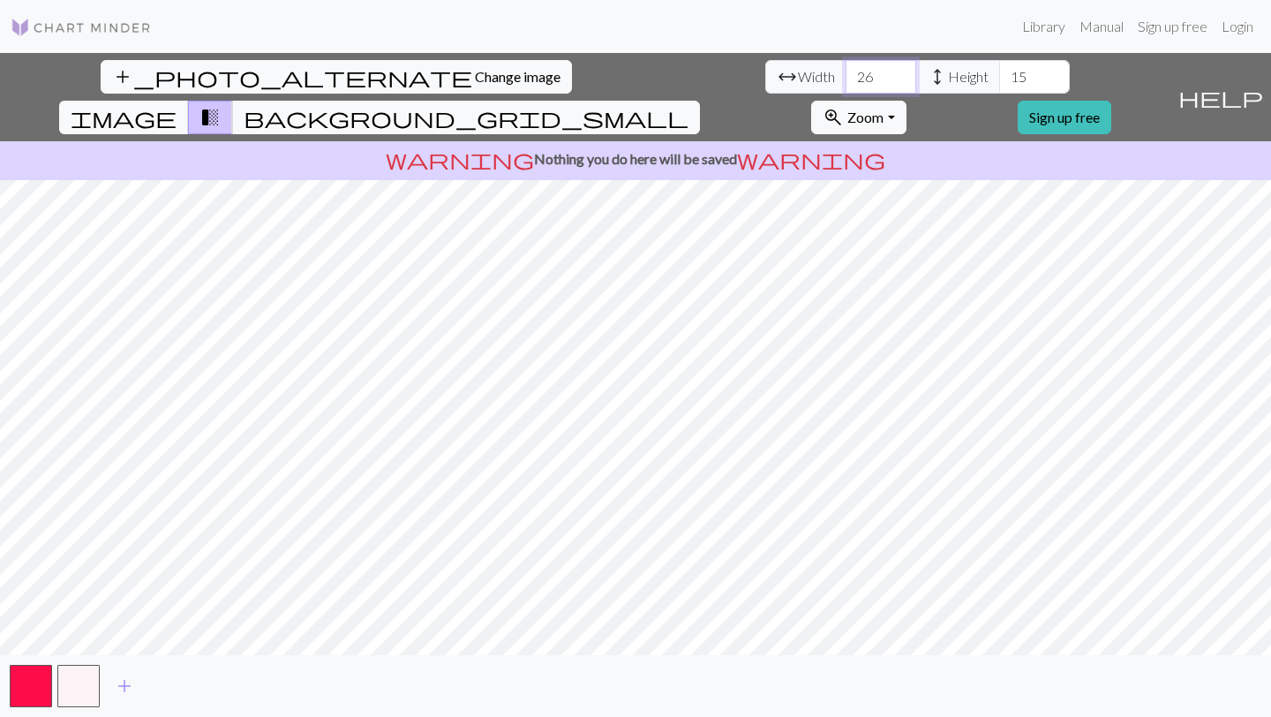
click at [846, 73] on input "26" at bounding box center [881, 77] width 71 height 34
click at [846, 68] on input "27" at bounding box center [881, 77] width 71 height 34
click at [846, 68] on input "28" at bounding box center [881, 77] width 71 height 34
click at [846, 81] on input "27" at bounding box center [881, 77] width 71 height 34
click at [846, 82] on input "26" at bounding box center [881, 77] width 71 height 34
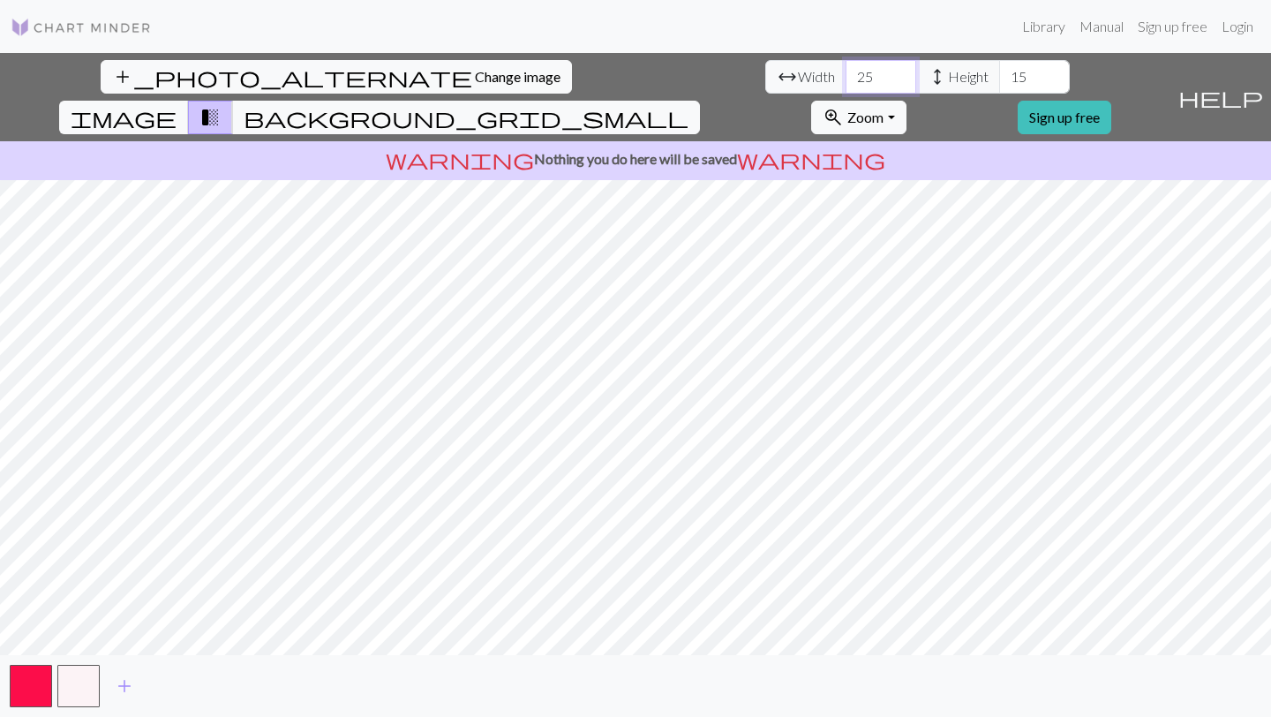
type input "25"
click at [846, 85] on input "25" at bounding box center [881, 77] width 71 height 34
click at [999, 72] on input "16" at bounding box center [1034, 77] width 71 height 34
click at [999, 72] on input "17" at bounding box center [1034, 77] width 71 height 34
click at [999, 72] on input "18" at bounding box center [1034, 77] width 71 height 34
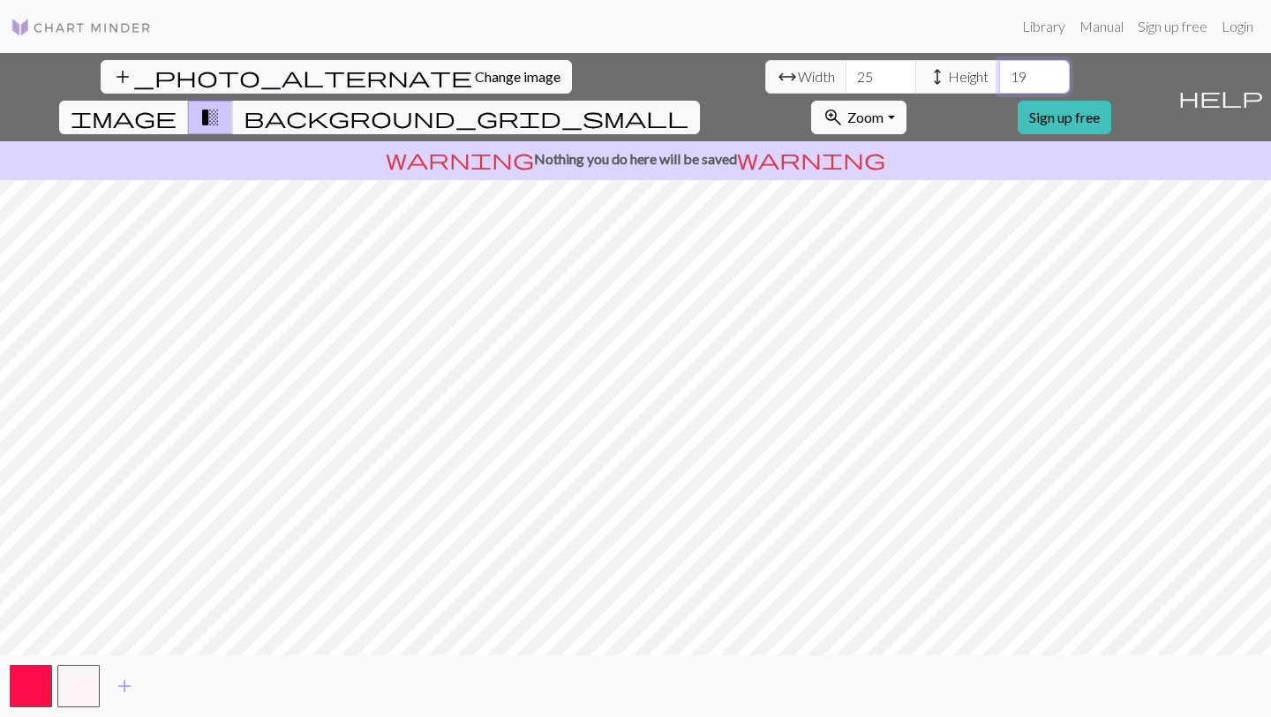
click at [999, 72] on input "19" at bounding box center [1034, 77] width 71 height 34
click at [999, 72] on input "20" at bounding box center [1034, 77] width 71 height 34
click at [999, 72] on input "21" at bounding box center [1034, 77] width 71 height 34
click at [999, 72] on input "22" at bounding box center [1034, 77] width 71 height 34
click at [999, 72] on input "23" at bounding box center [1034, 77] width 71 height 34
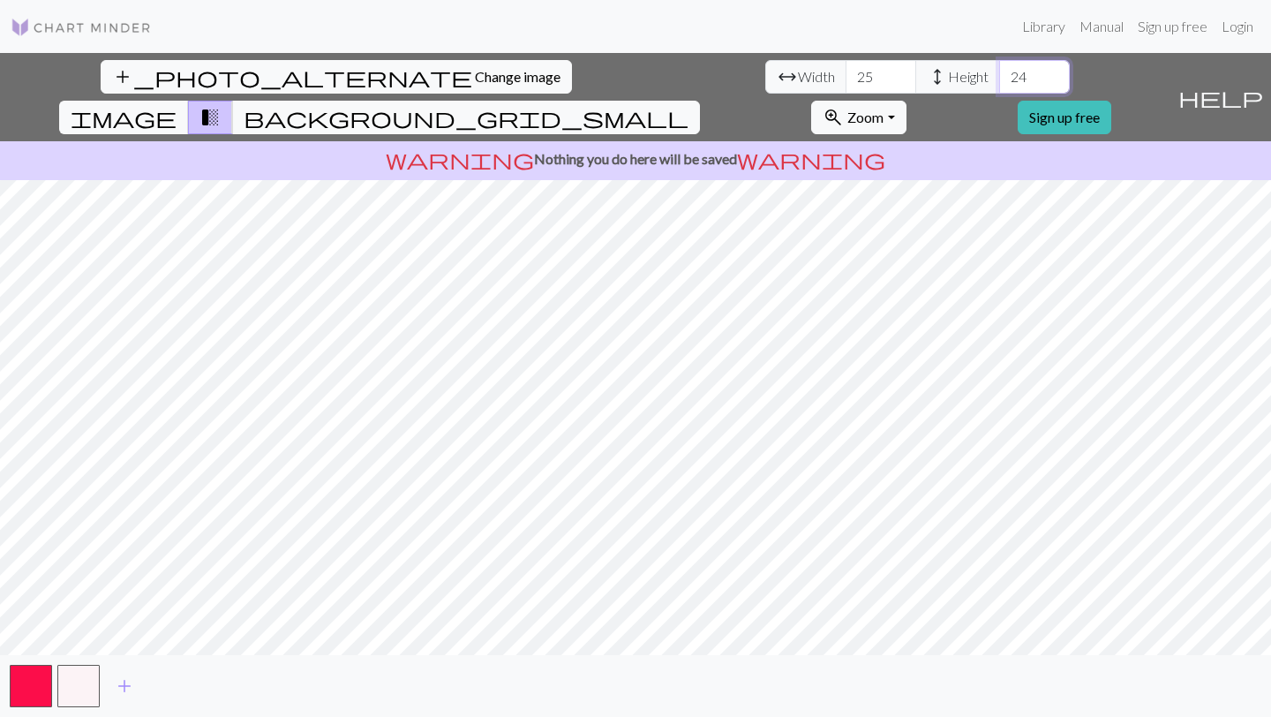
click at [999, 72] on input "24" at bounding box center [1034, 77] width 71 height 34
type input "25"
click at [999, 72] on input "25" at bounding box center [1034, 77] width 71 height 34
type input "24"
click at [846, 85] on input "24" at bounding box center [881, 77] width 71 height 34
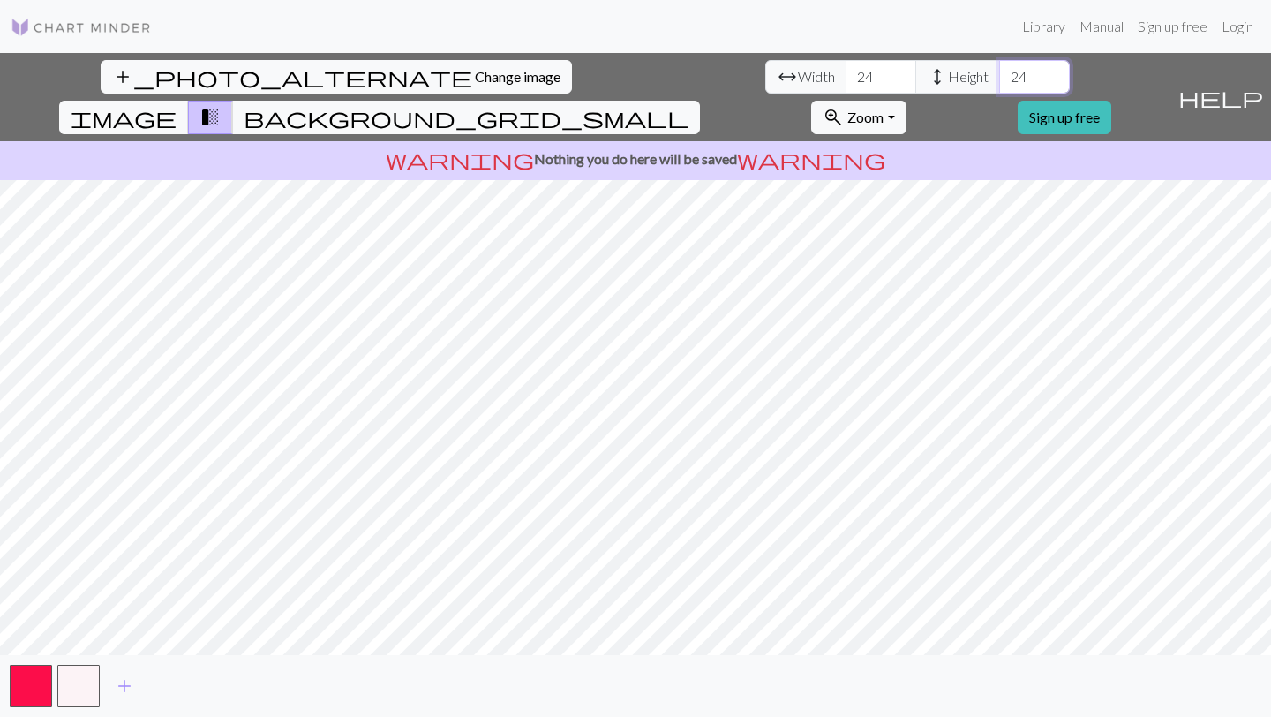
type input "24"
click at [999, 86] on input "24" at bounding box center [1034, 77] width 71 height 34
